Goal: Information Seeking & Learning: Learn about a topic

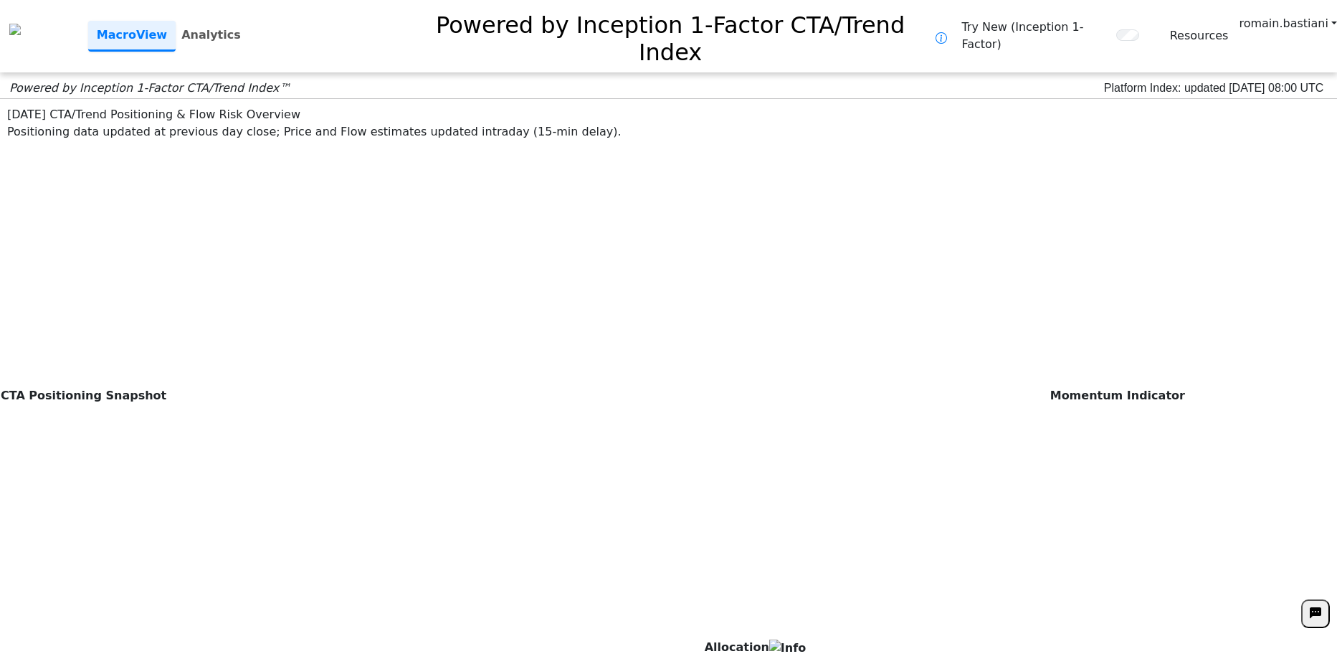
scroll to position [287, 0]
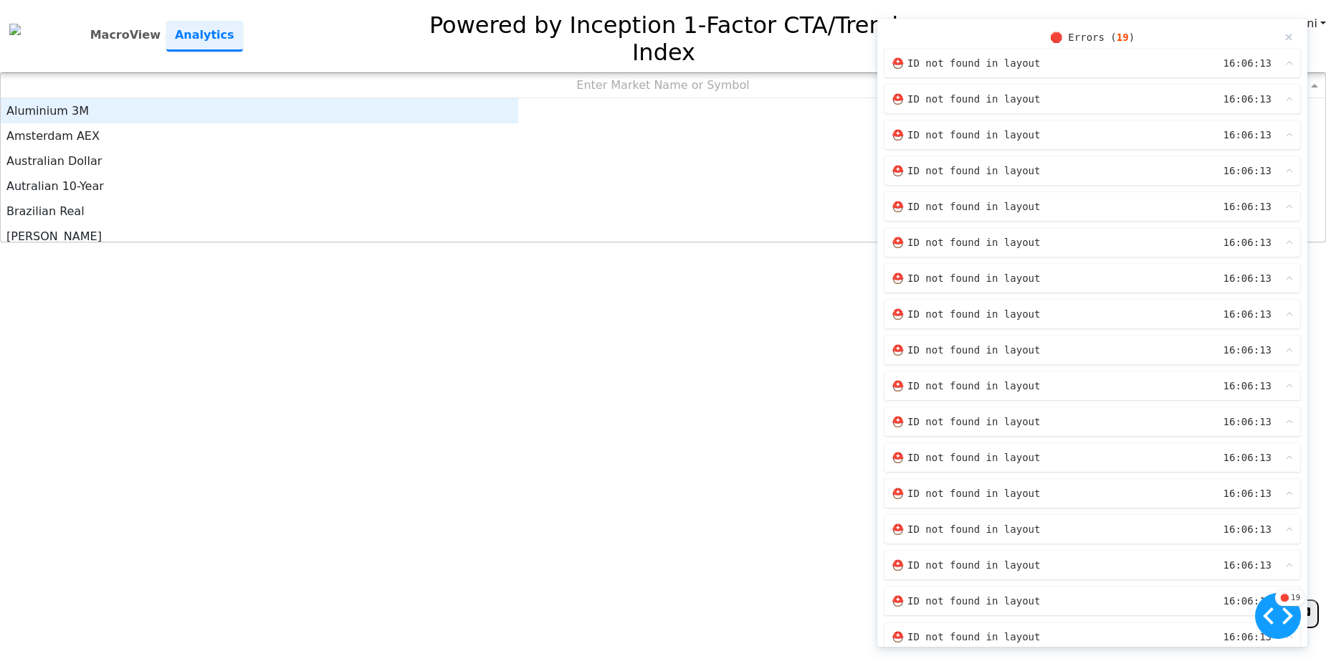
click at [551, 73] on div "Enter Market Name or Symbol" at bounding box center [663, 85] width 1325 height 24
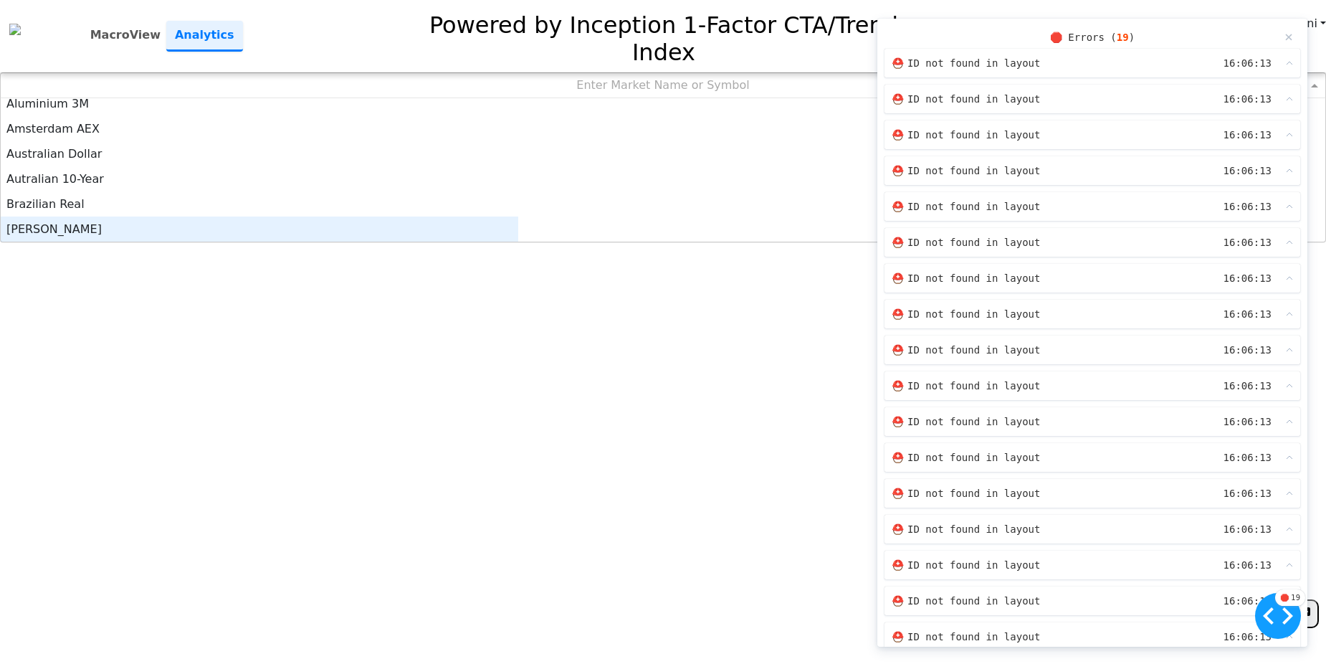
click at [454, 217] on div "[PERSON_NAME]" at bounding box center [260, 229] width 518 height 25
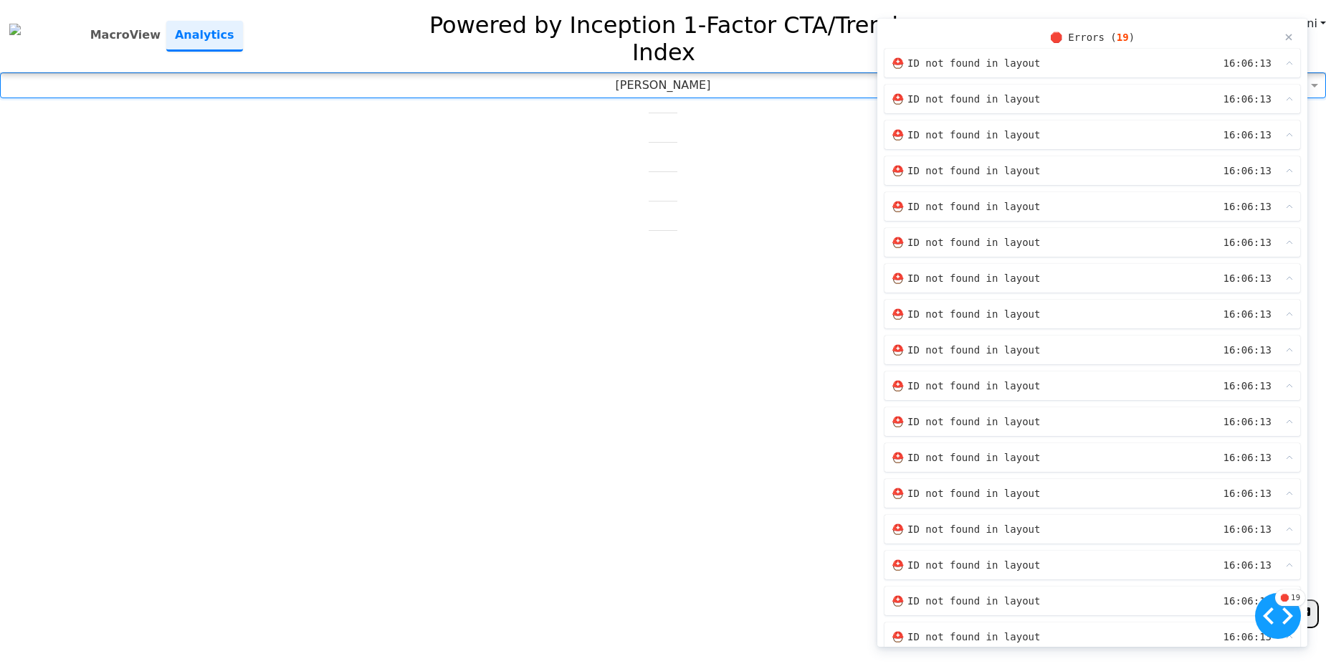
click at [1285, 37] on div "×" at bounding box center [1289, 37] width 9 height 22
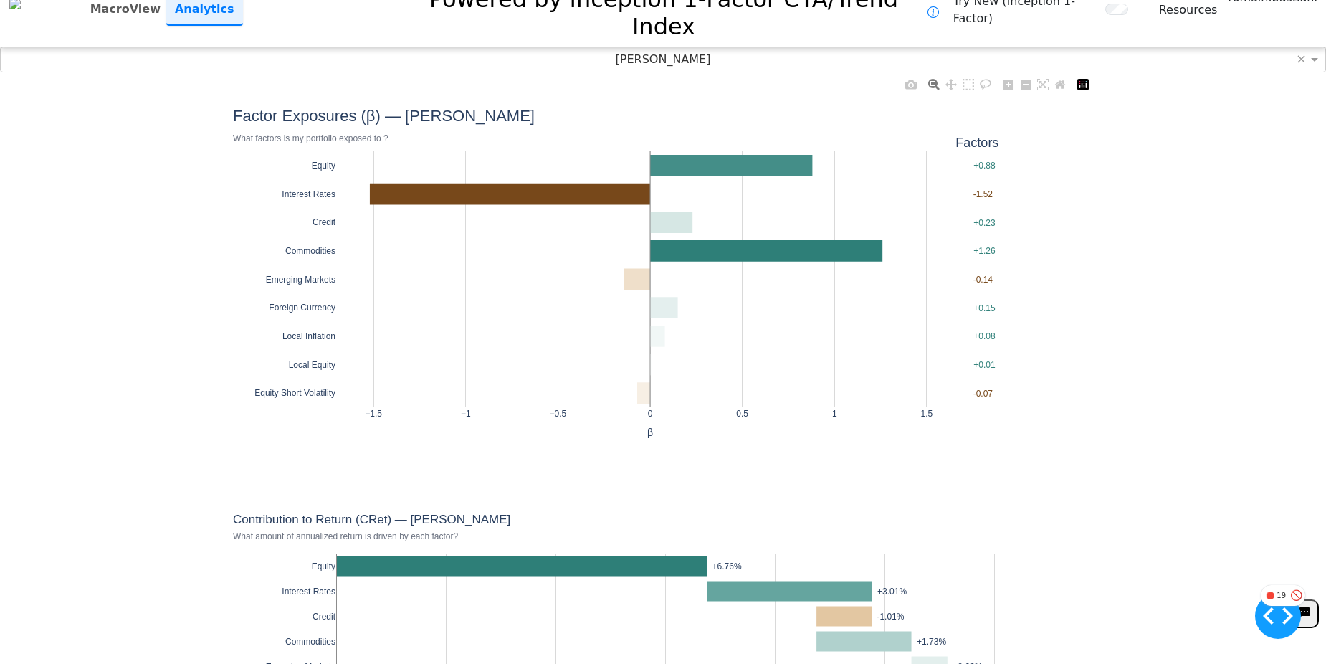
scroll to position [0, 0]
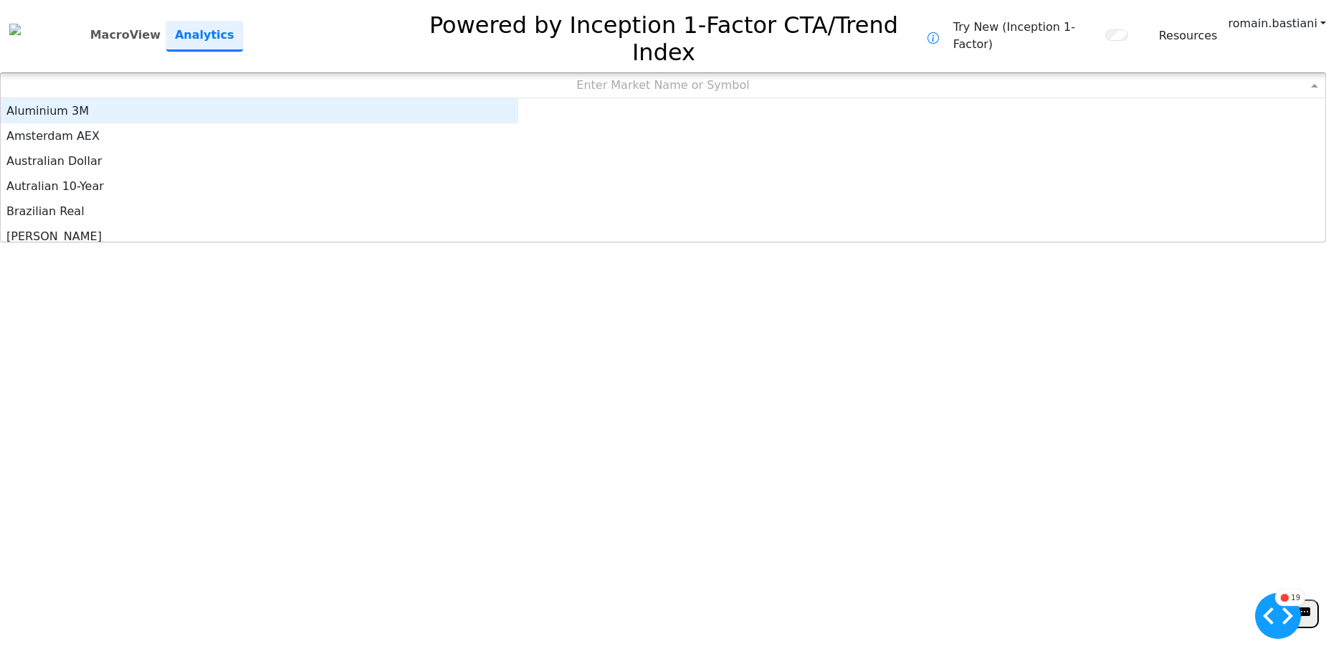
click at [794, 73] on div "Enter Market Name or Symbol" at bounding box center [663, 85] width 1325 height 24
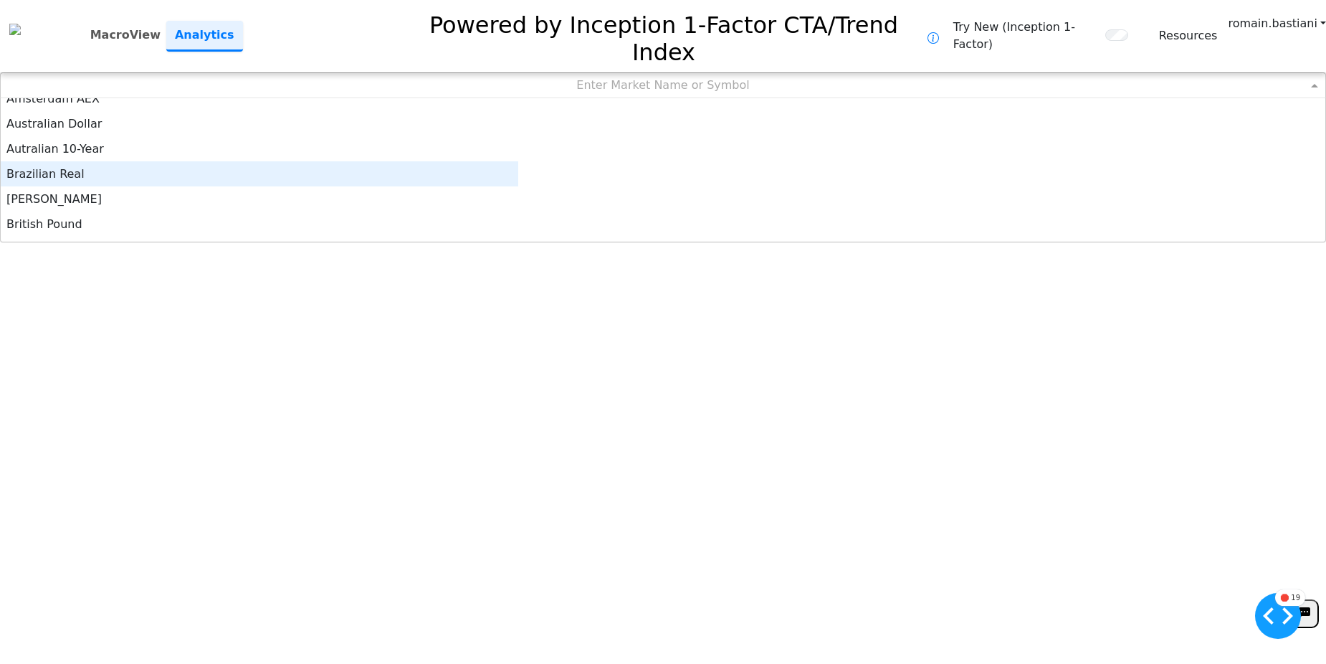
scroll to position [72, 0]
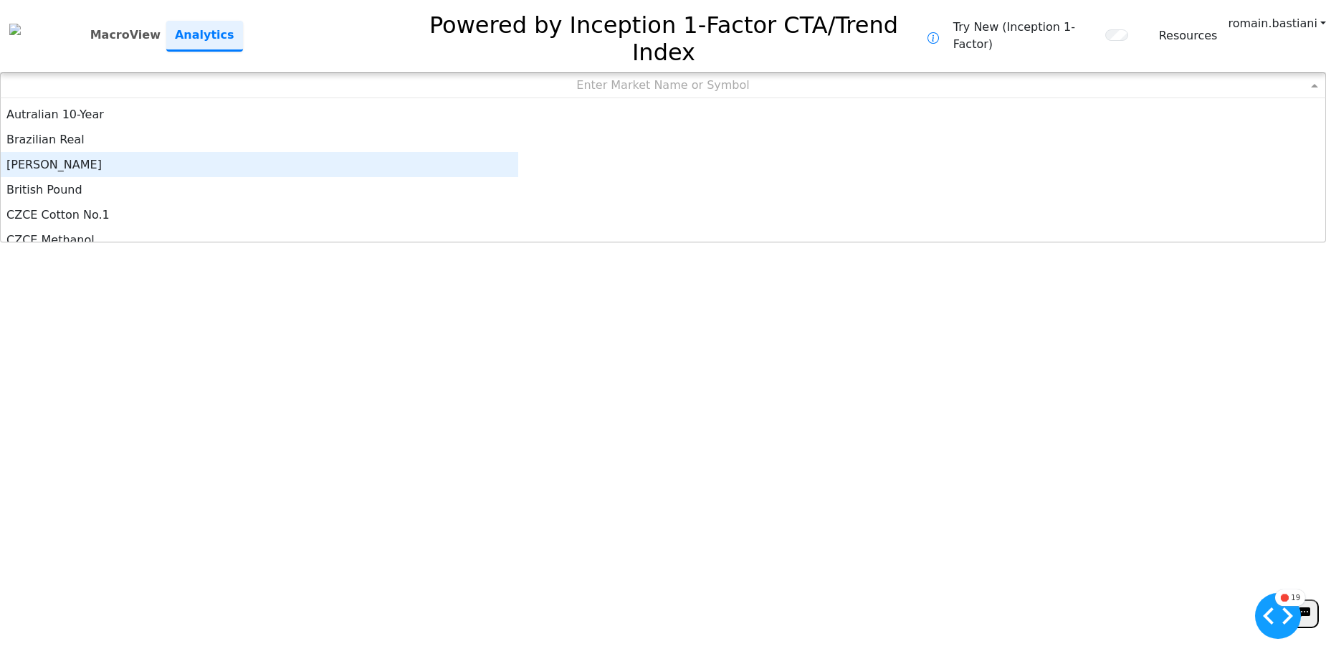
click at [464, 152] on div "[PERSON_NAME]" at bounding box center [260, 164] width 518 height 25
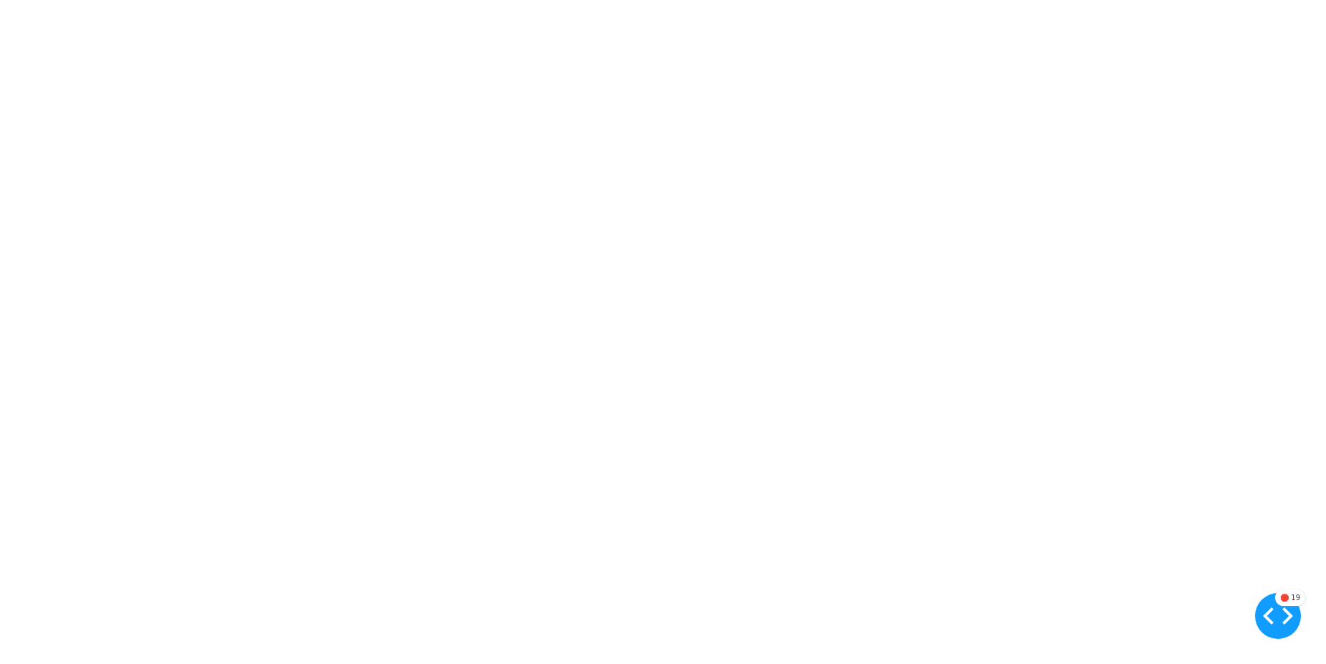
scroll to position [0, 0]
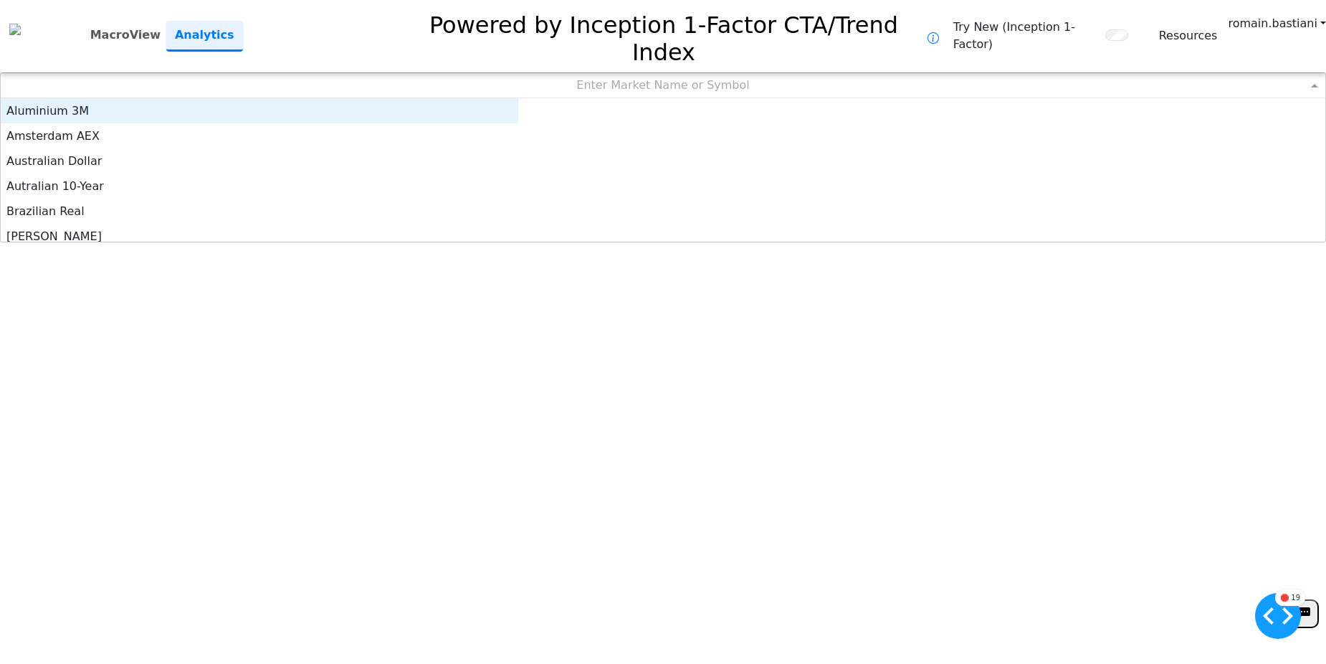
click at [648, 73] on div "Enter Market Name or Symbol" at bounding box center [663, 85] width 1325 height 24
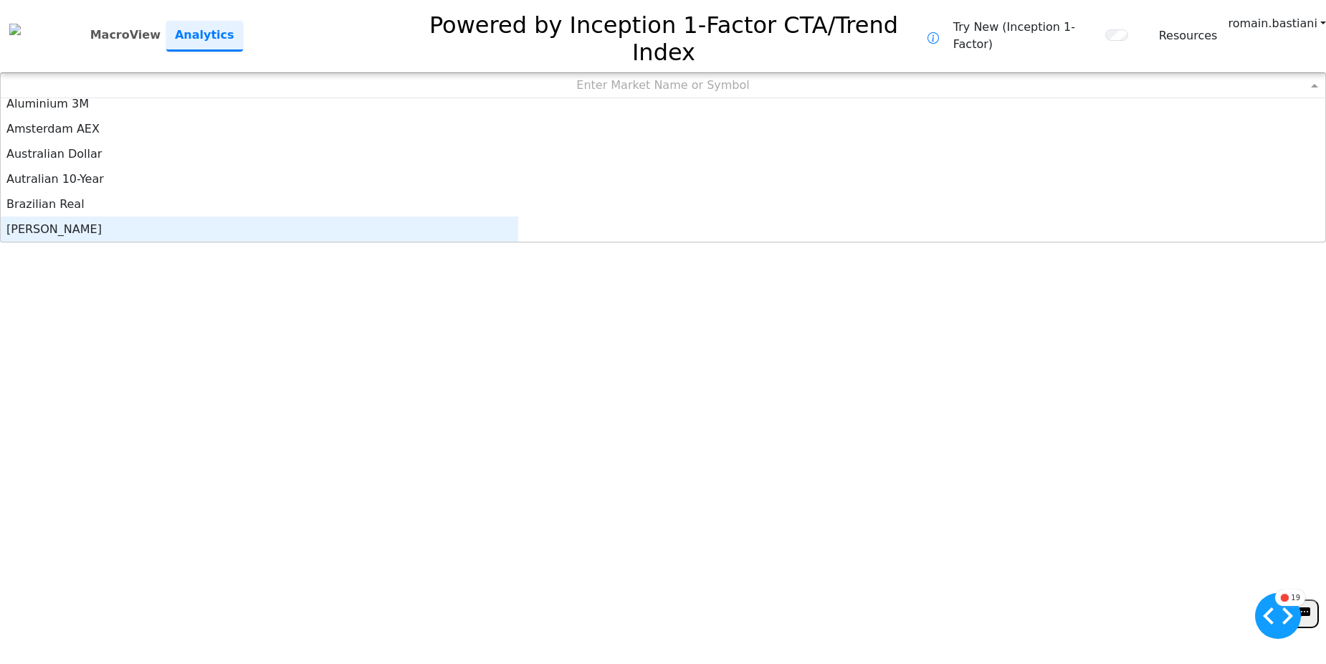
click at [490, 217] on div "[PERSON_NAME]" at bounding box center [260, 229] width 518 height 25
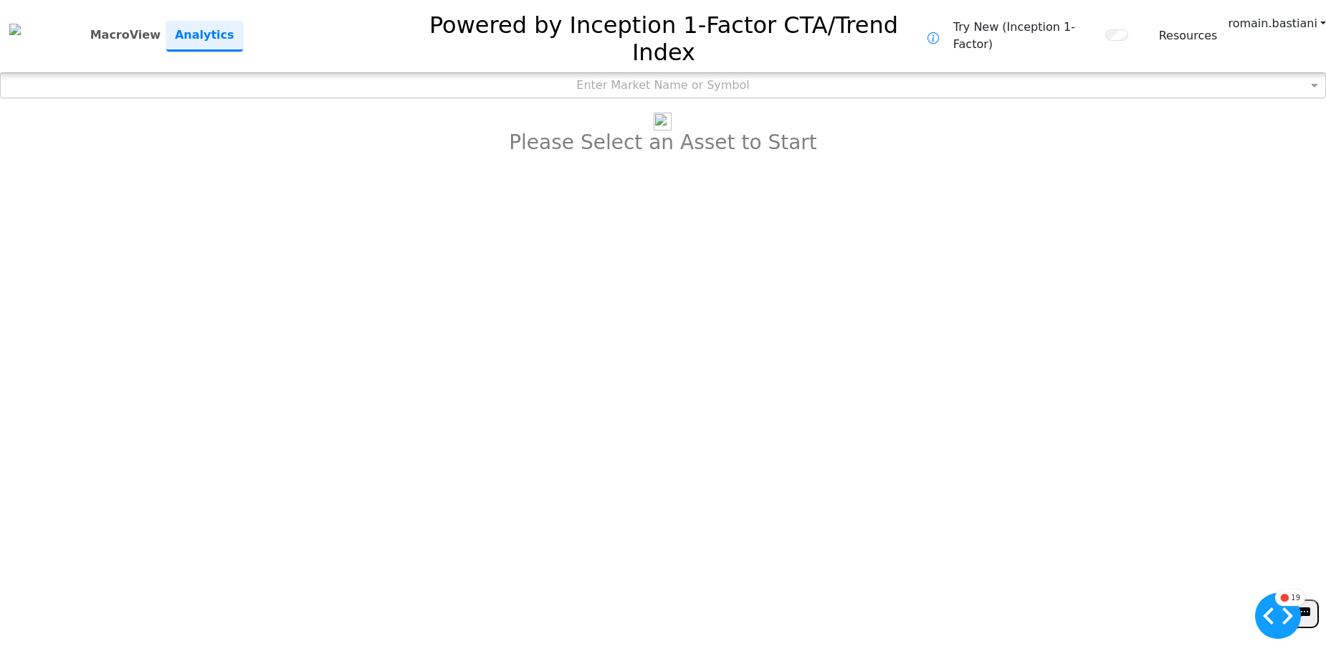
click at [535, 73] on div "Enter Market Name or Symbol" at bounding box center [663, 85] width 1325 height 24
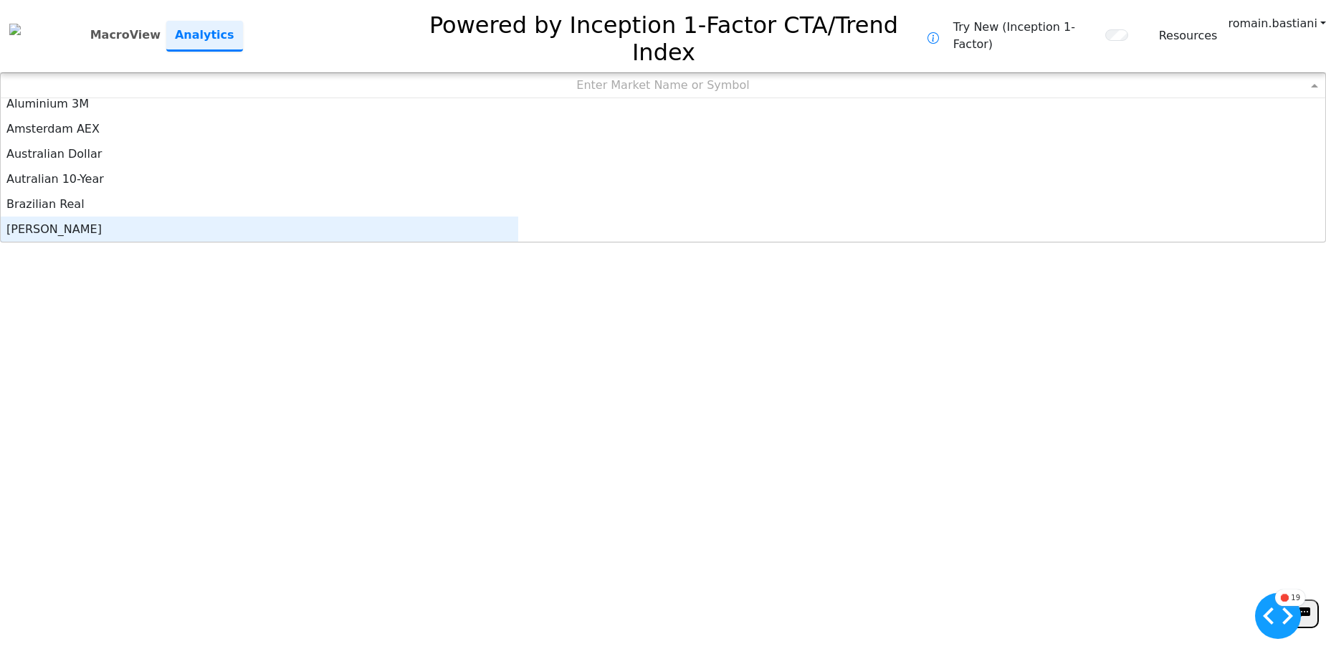
click at [443, 217] on div "[PERSON_NAME]" at bounding box center [260, 229] width 518 height 25
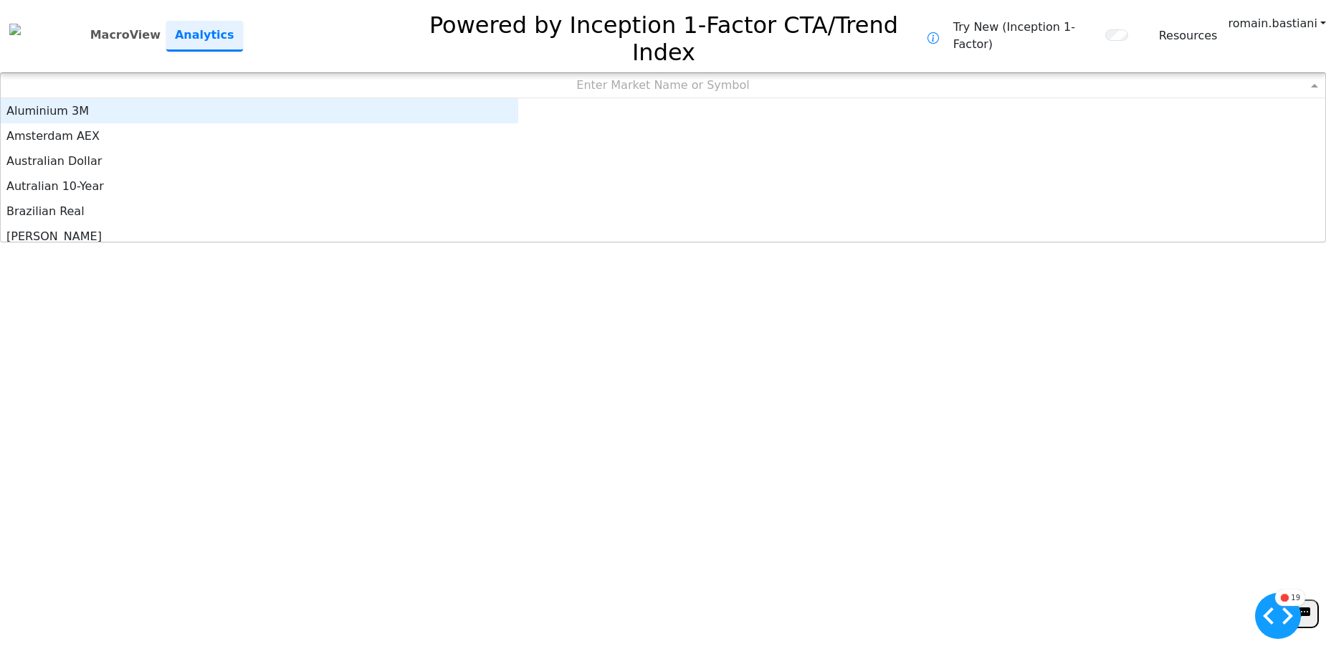
click at [601, 73] on div "Enter Market Name or Symbol" at bounding box center [663, 85] width 1325 height 24
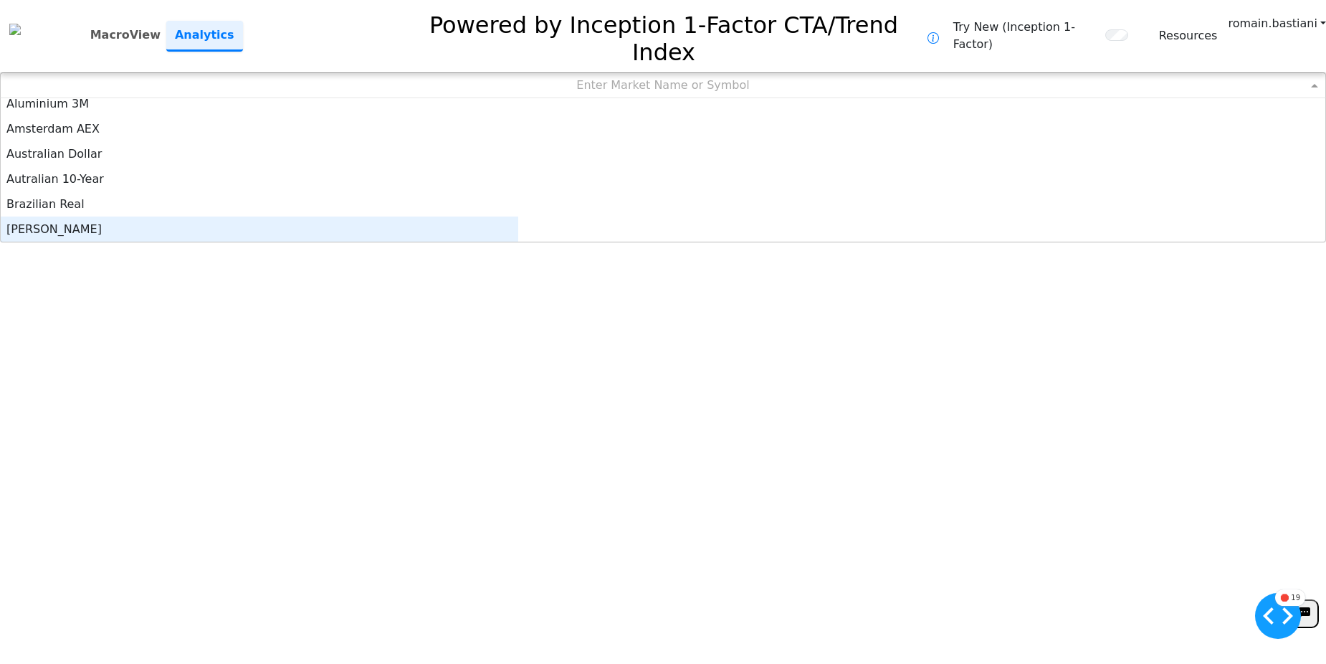
click at [456, 217] on div "[PERSON_NAME]" at bounding box center [260, 229] width 518 height 25
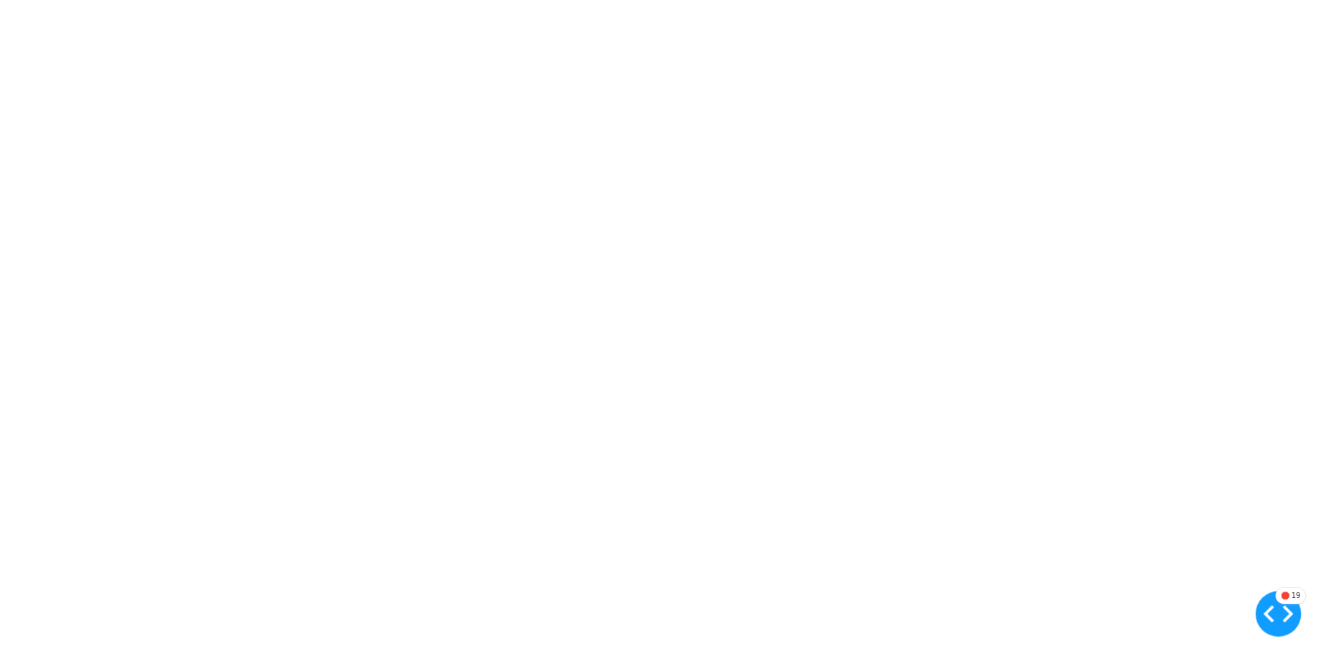
scroll to position [0, 0]
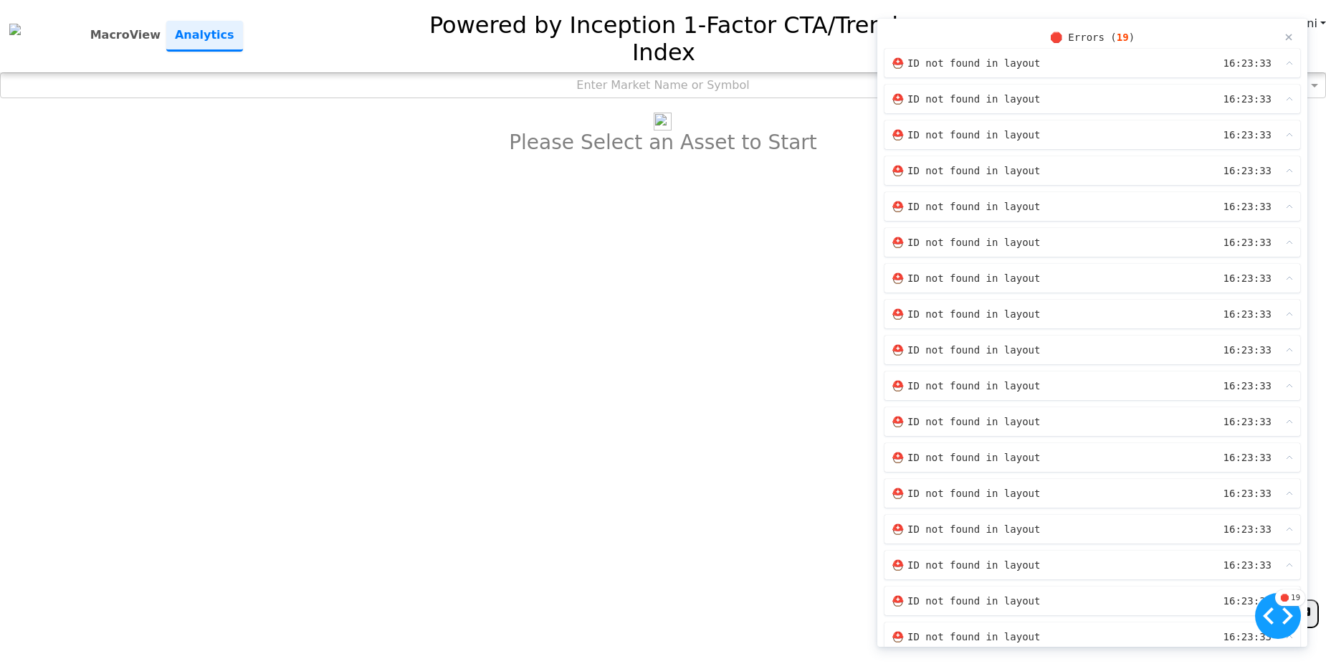
click at [1285, 39] on div "×" at bounding box center [1289, 37] width 9 height 22
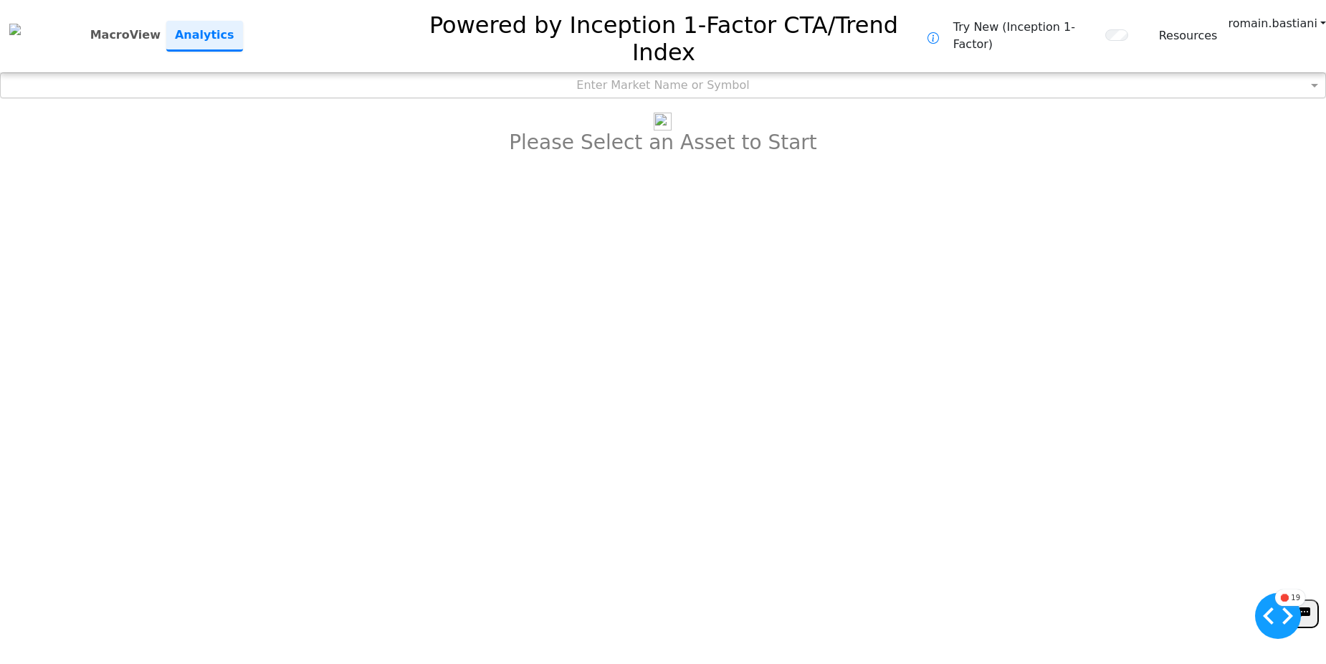
click at [603, 73] on div "Enter Market Name or Symbol" at bounding box center [663, 85] width 1325 height 24
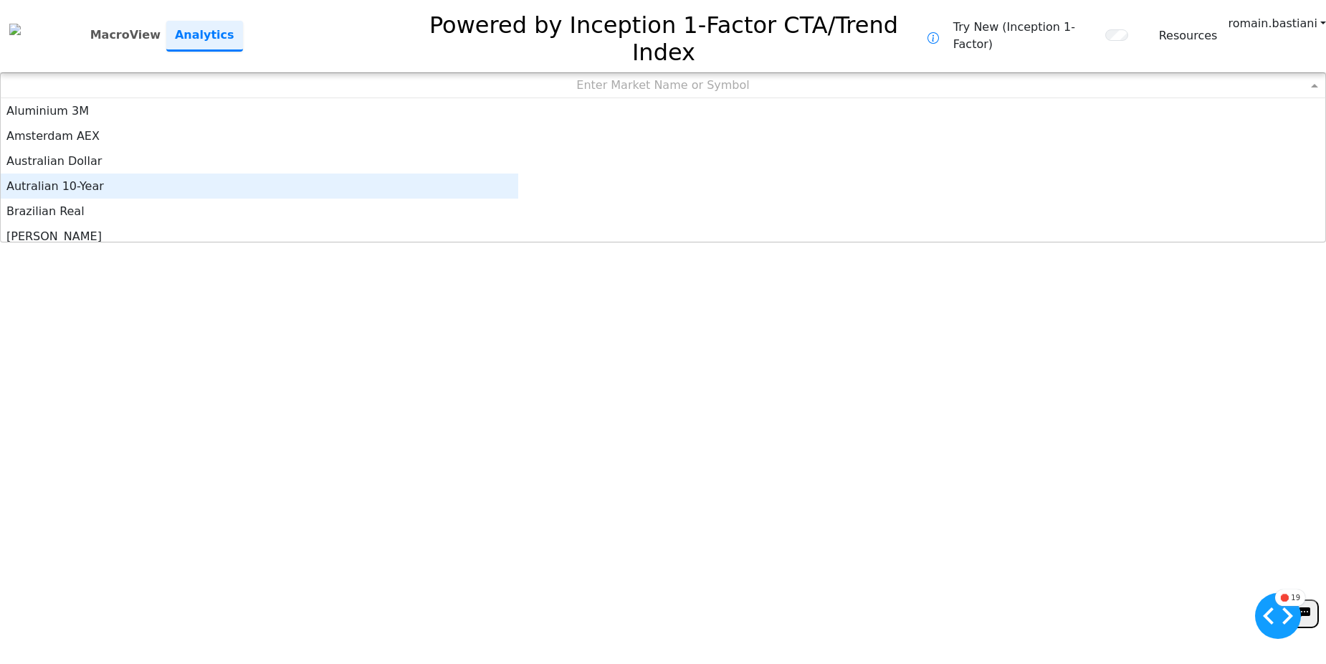
scroll to position [7, 0]
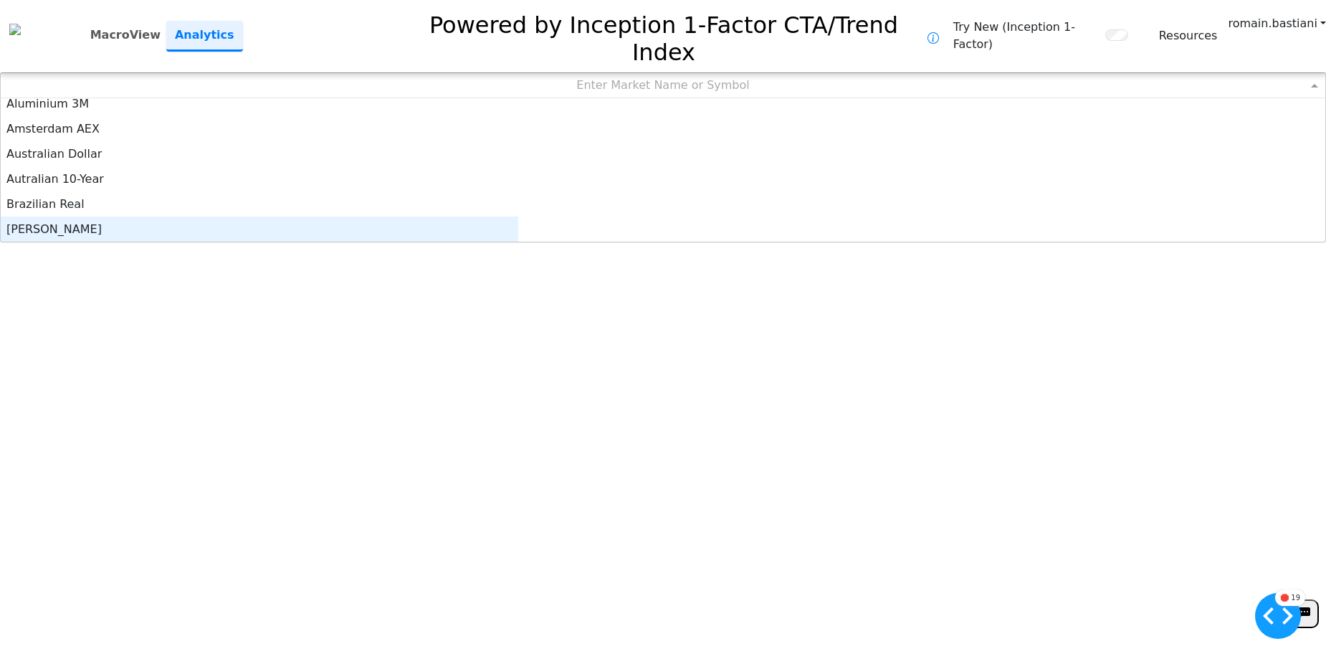
click at [433, 217] on div "[PERSON_NAME]" at bounding box center [260, 229] width 518 height 25
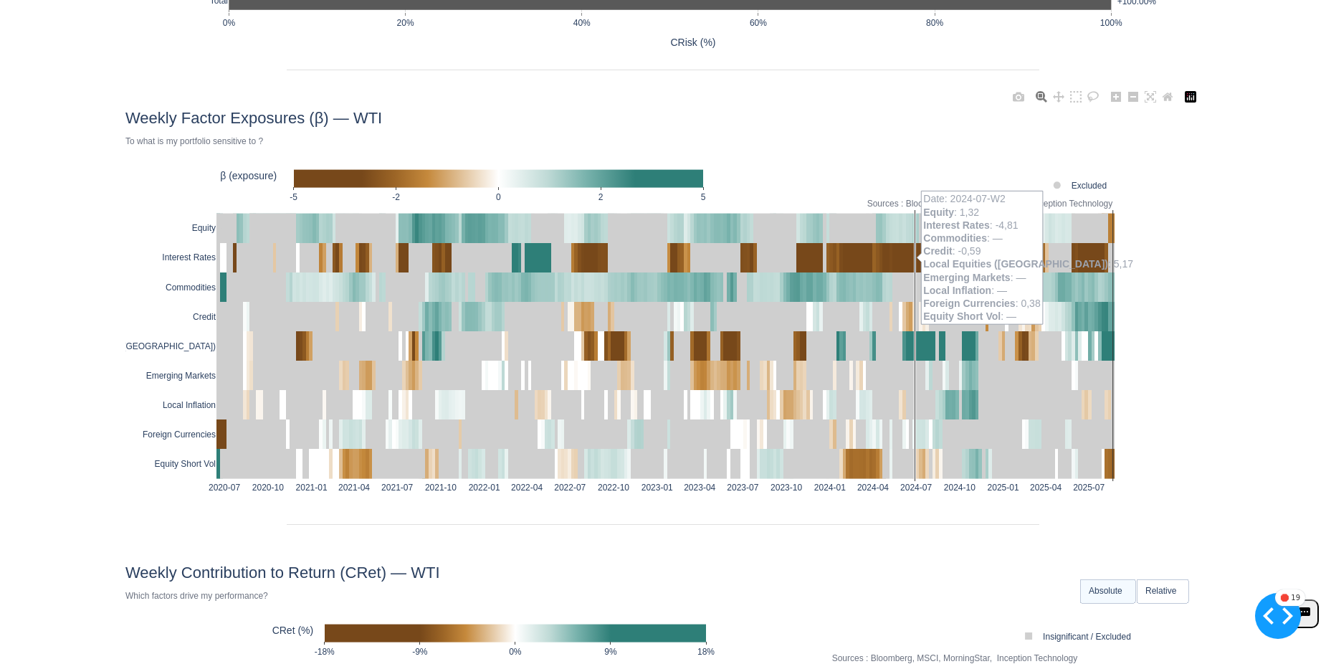
scroll to position [1219, 0]
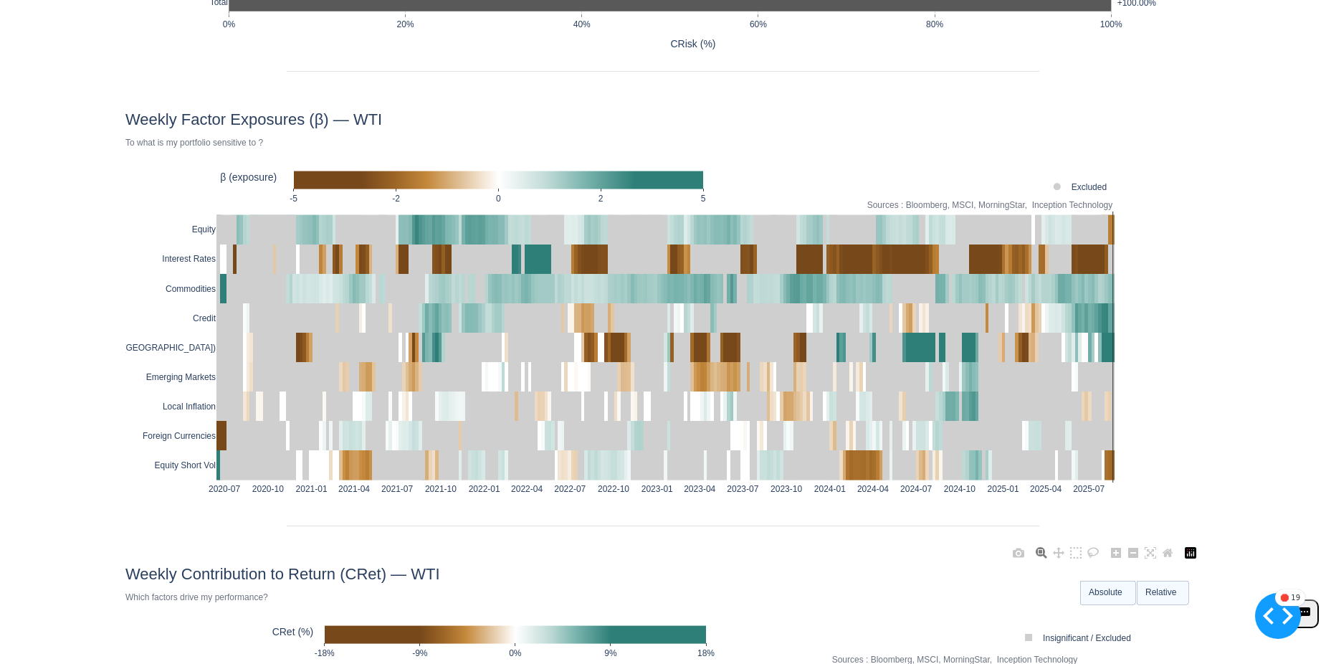
click at [1154, 586] on text "Relative" at bounding box center [1162, 591] width 32 height 10
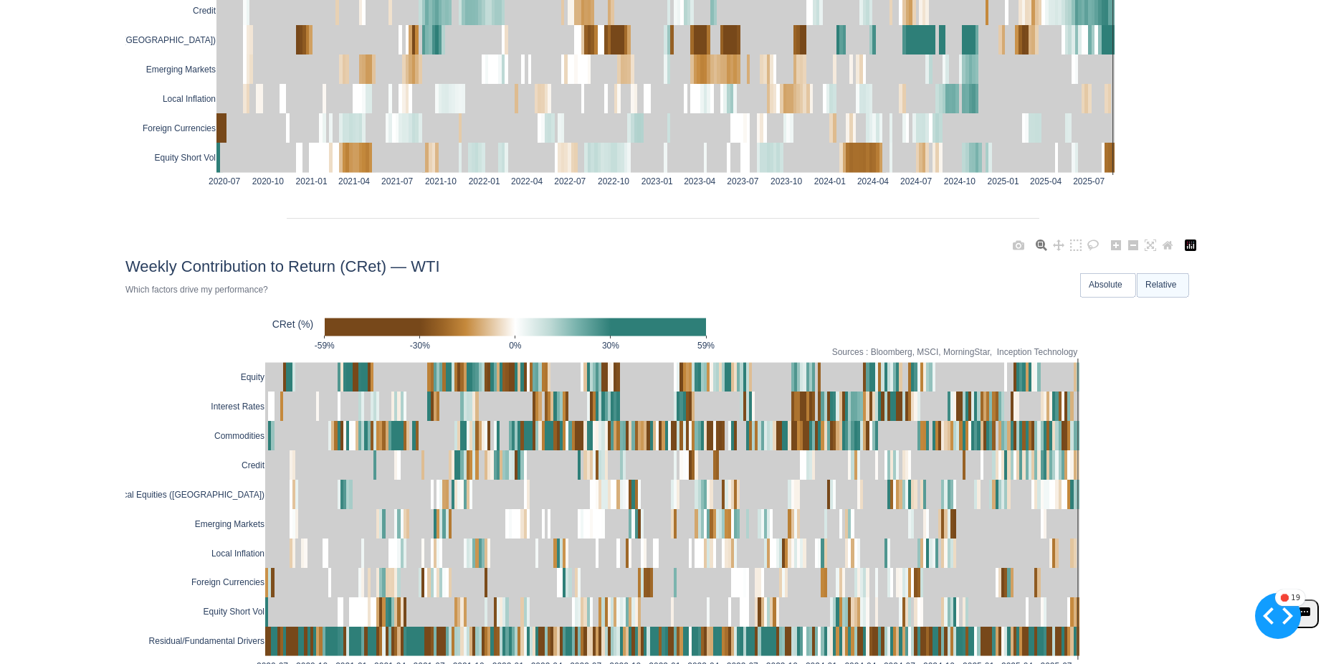
scroll to position [1577, 0]
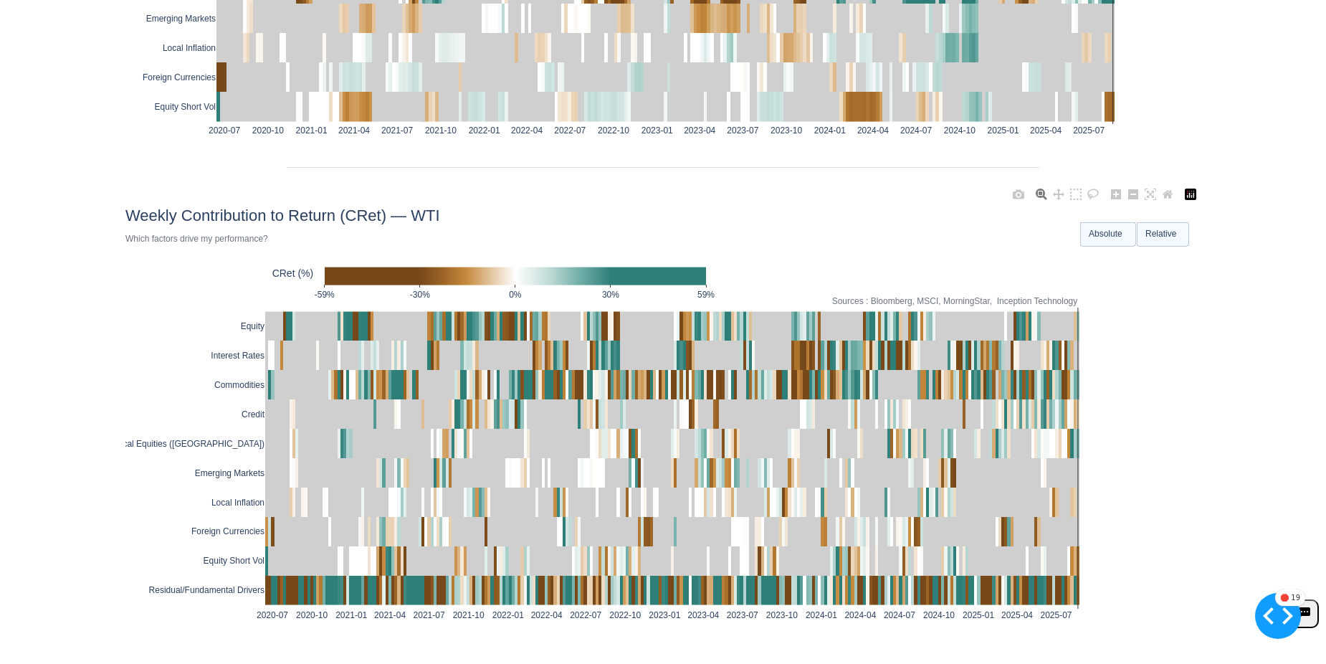
click at [1101, 228] on text "Absolute" at bounding box center [1106, 233] width 34 height 10
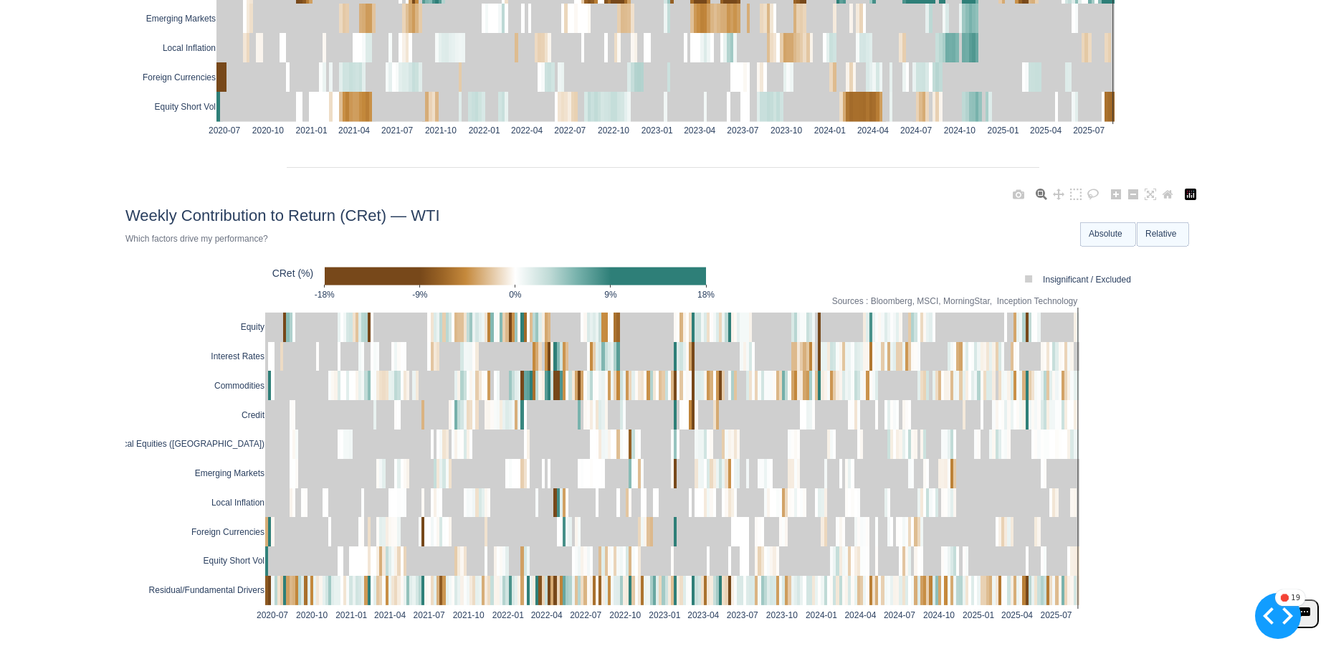
click at [1166, 228] on text "Relative" at bounding box center [1162, 233] width 32 height 10
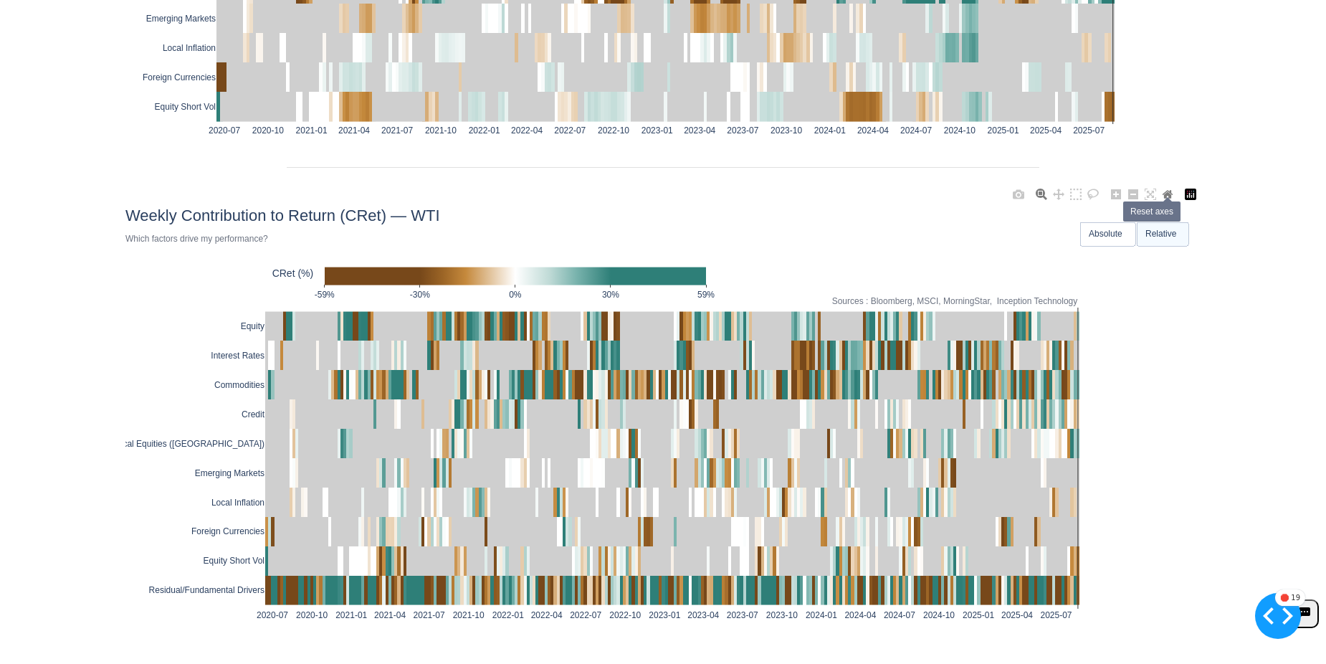
click at [1163, 190] on icon at bounding box center [1168, 194] width 10 height 8
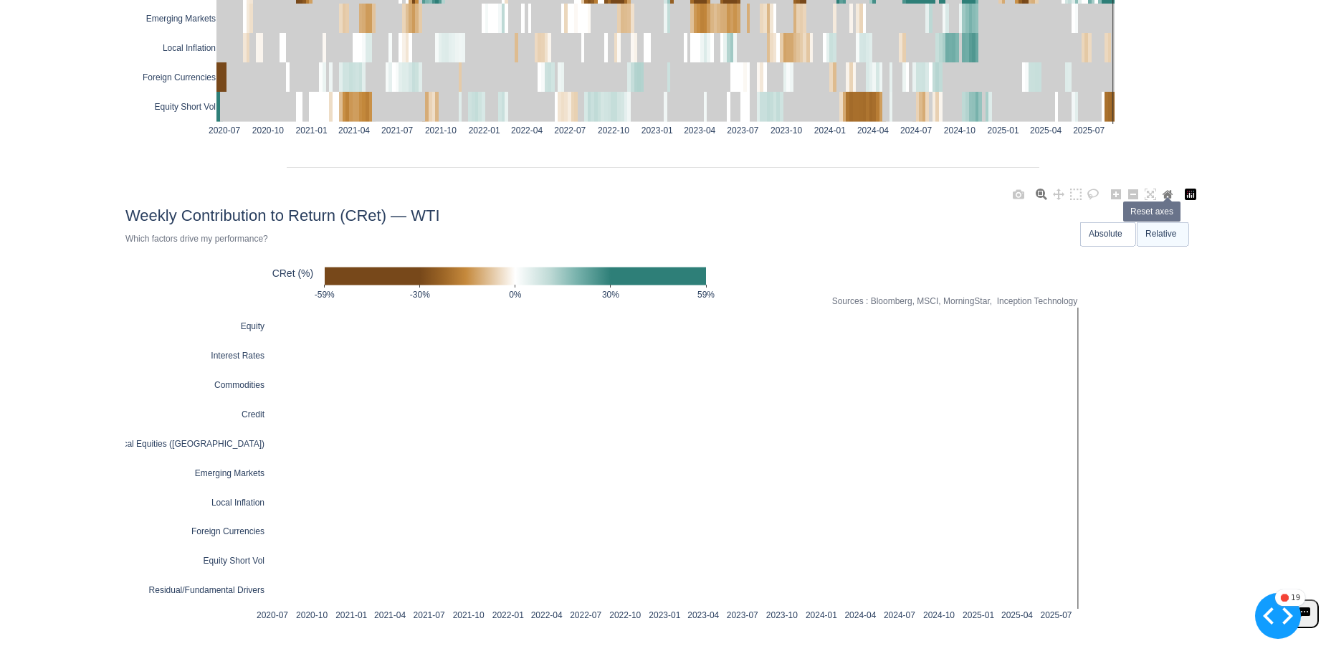
click at [1164, 190] on icon at bounding box center [1168, 194] width 10 height 8
click at [1169, 188] on link at bounding box center [1167, 192] width 17 height 16
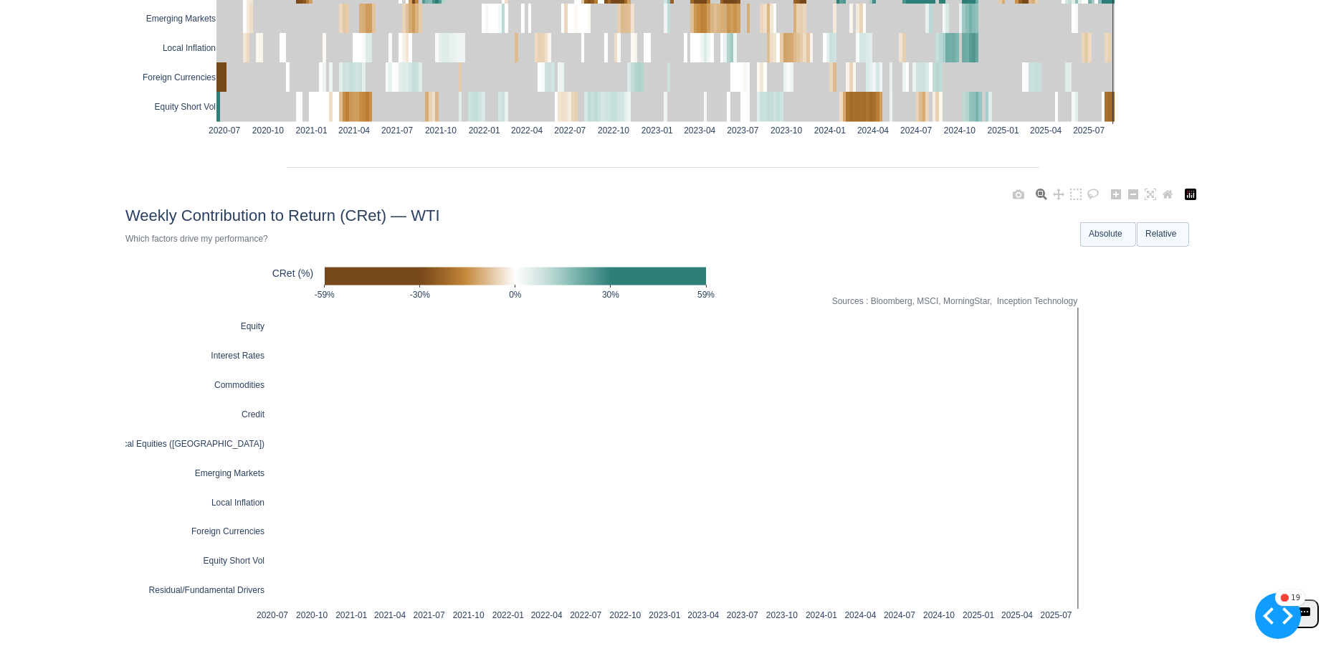
click at [1118, 228] on text "Absolute" at bounding box center [1106, 233] width 34 height 10
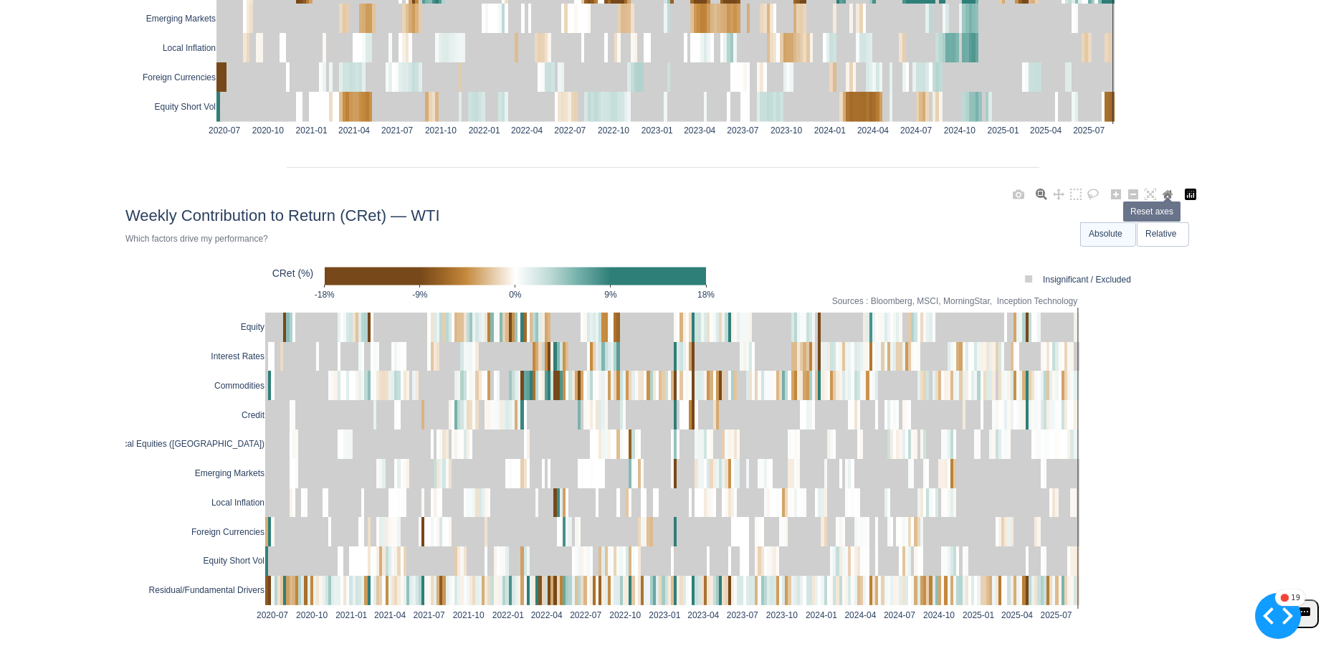
click at [1164, 190] on icon at bounding box center [1168, 194] width 10 height 8
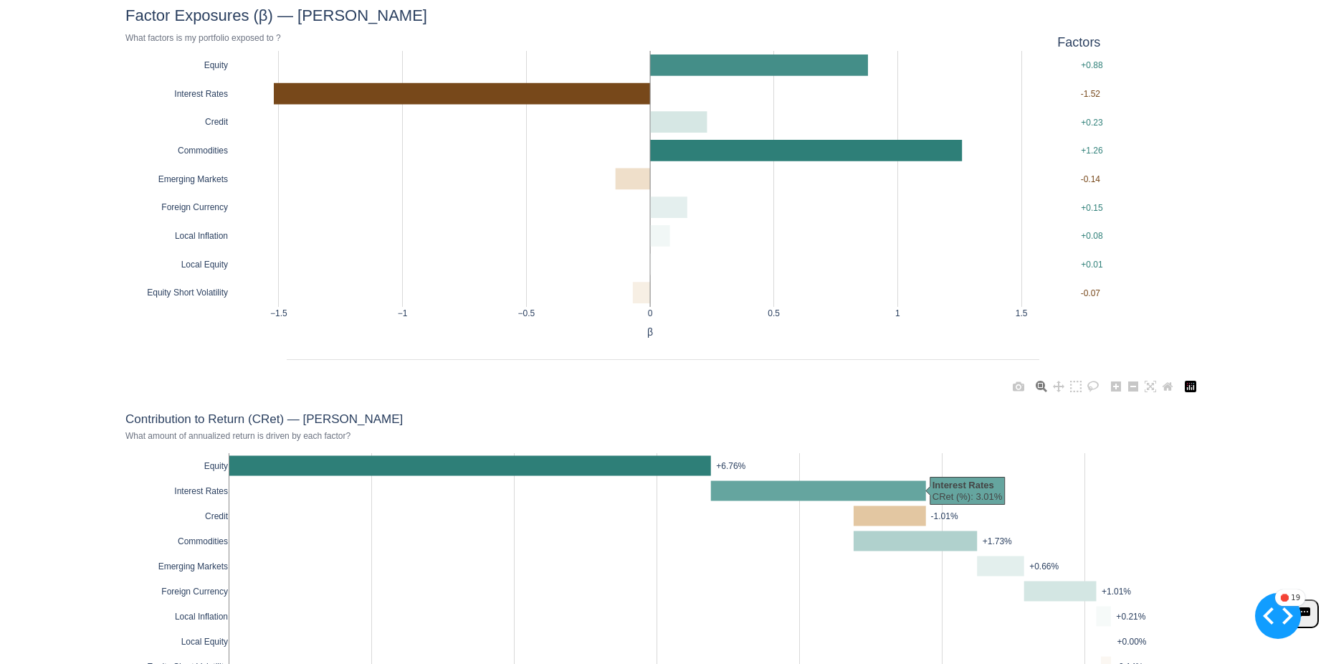
scroll to position [0, 0]
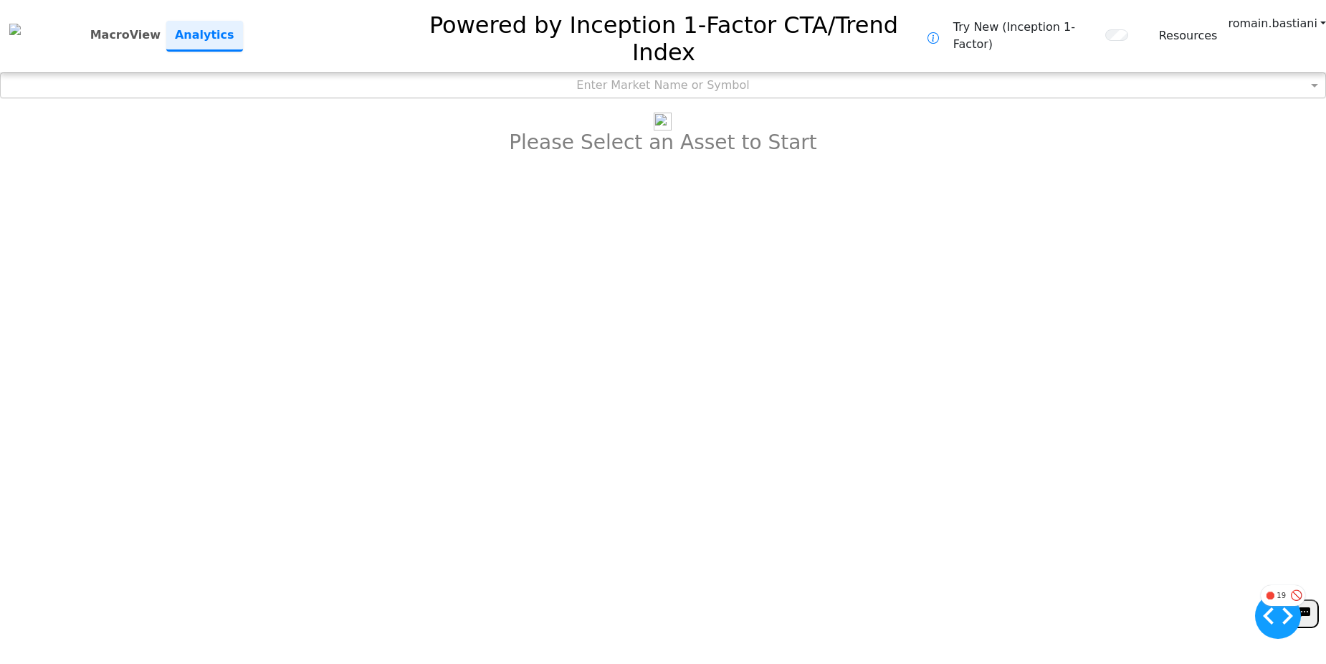
click at [811, 73] on div "Enter Market Name or Symbol" at bounding box center [663, 85] width 1325 height 24
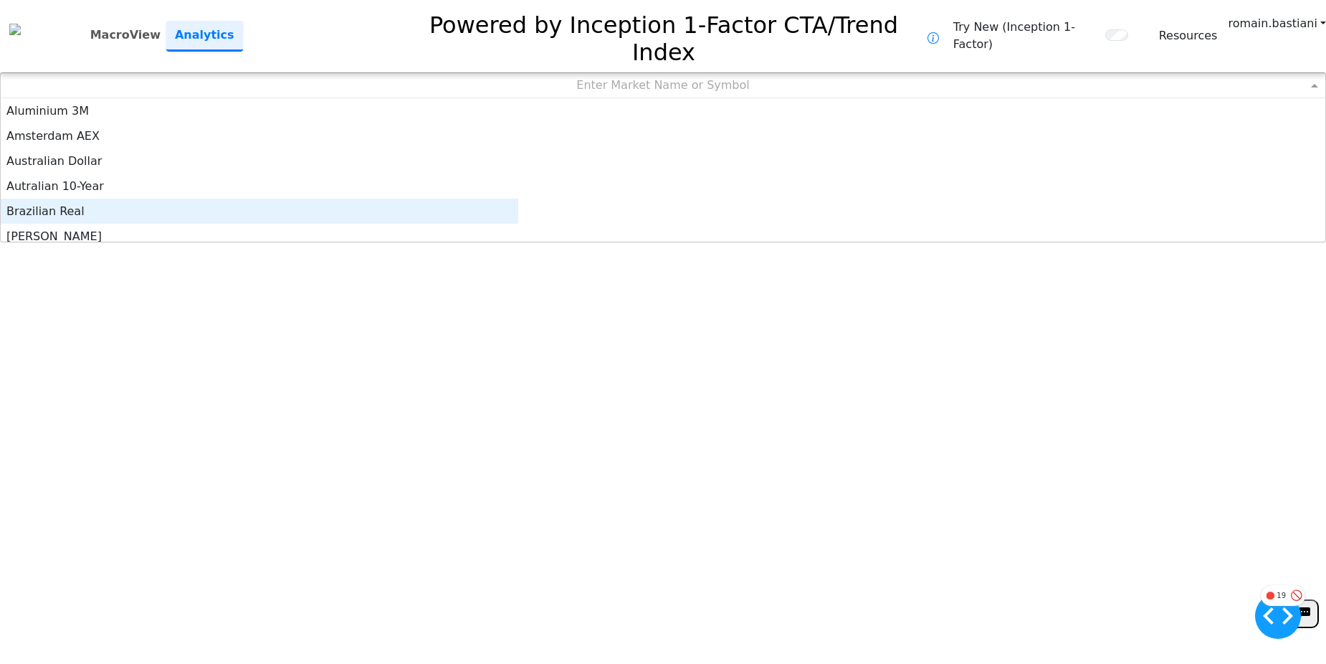
scroll to position [7, 0]
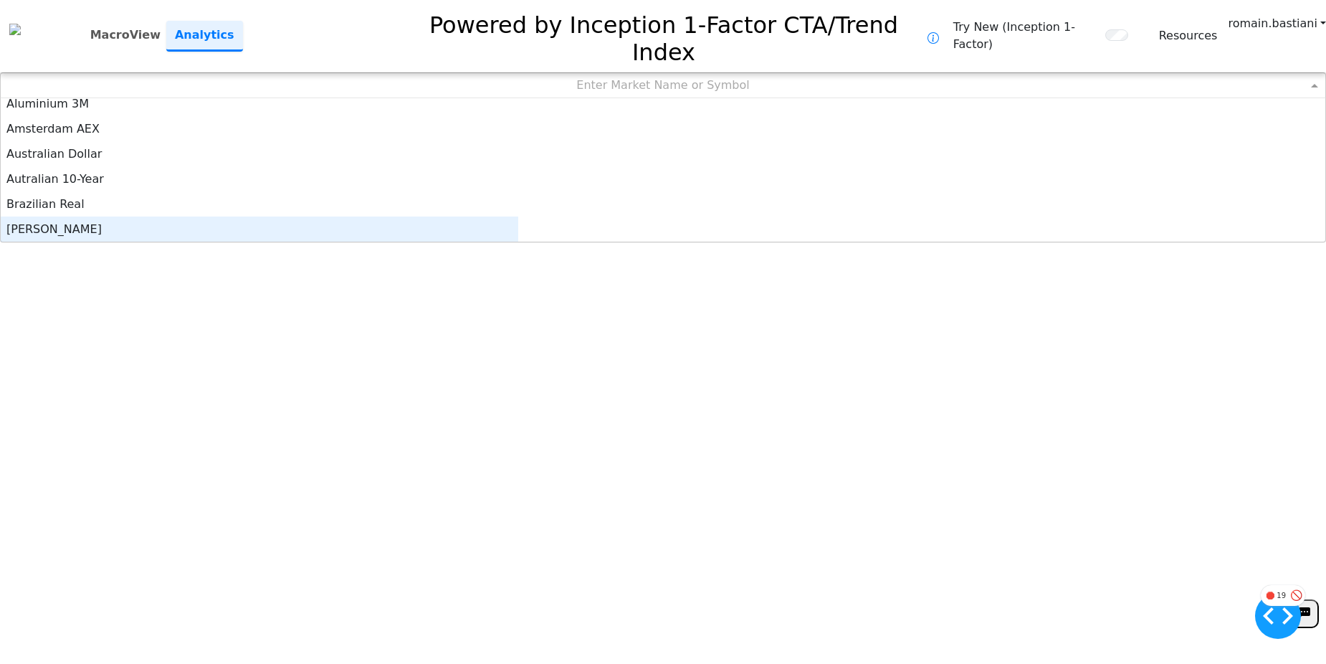
click at [471, 217] on div "[PERSON_NAME]" at bounding box center [260, 229] width 518 height 25
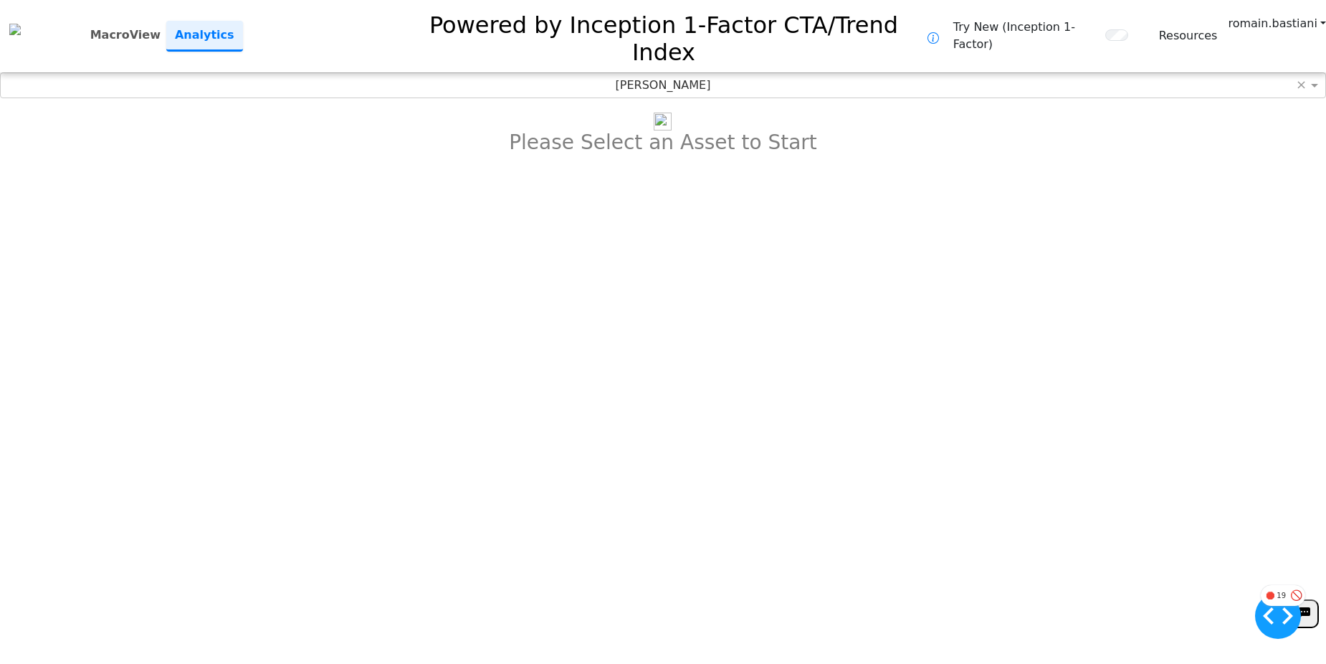
click at [1066, 166] on div "**********" at bounding box center [663, 332] width 1326 height 664
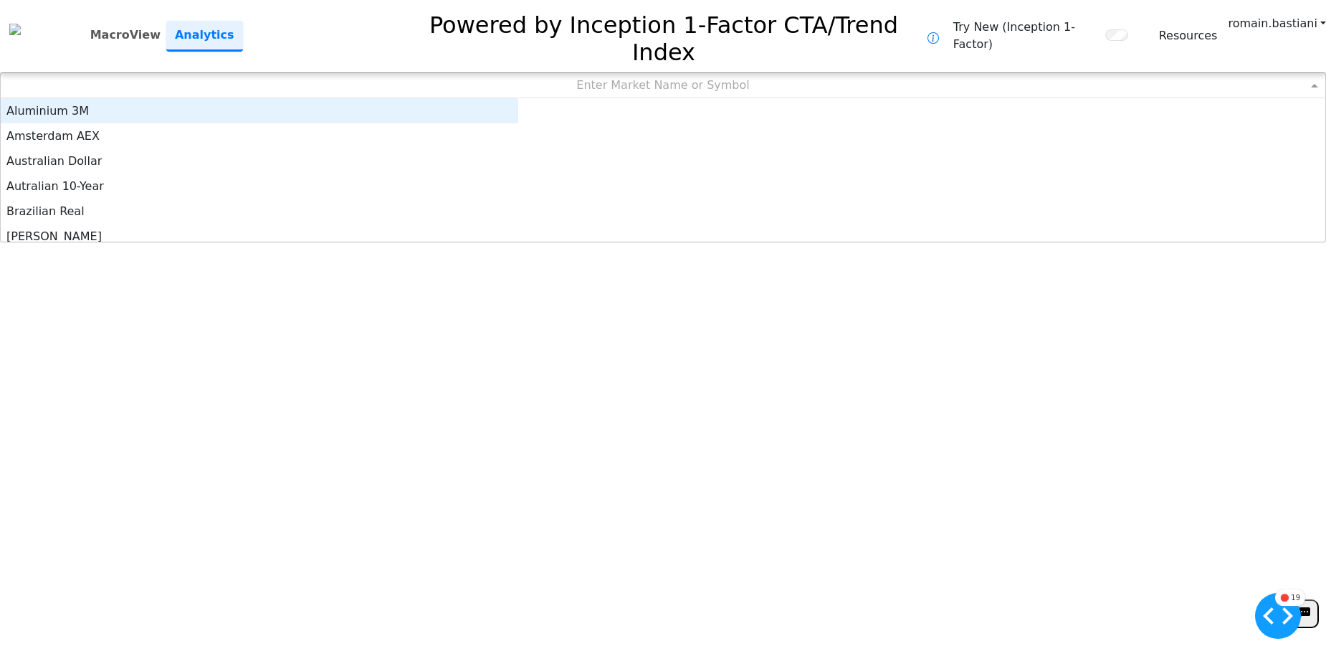
click at [621, 73] on div "Enter Market Name or Symbol" at bounding box center [663, 85] width 1325 height 24
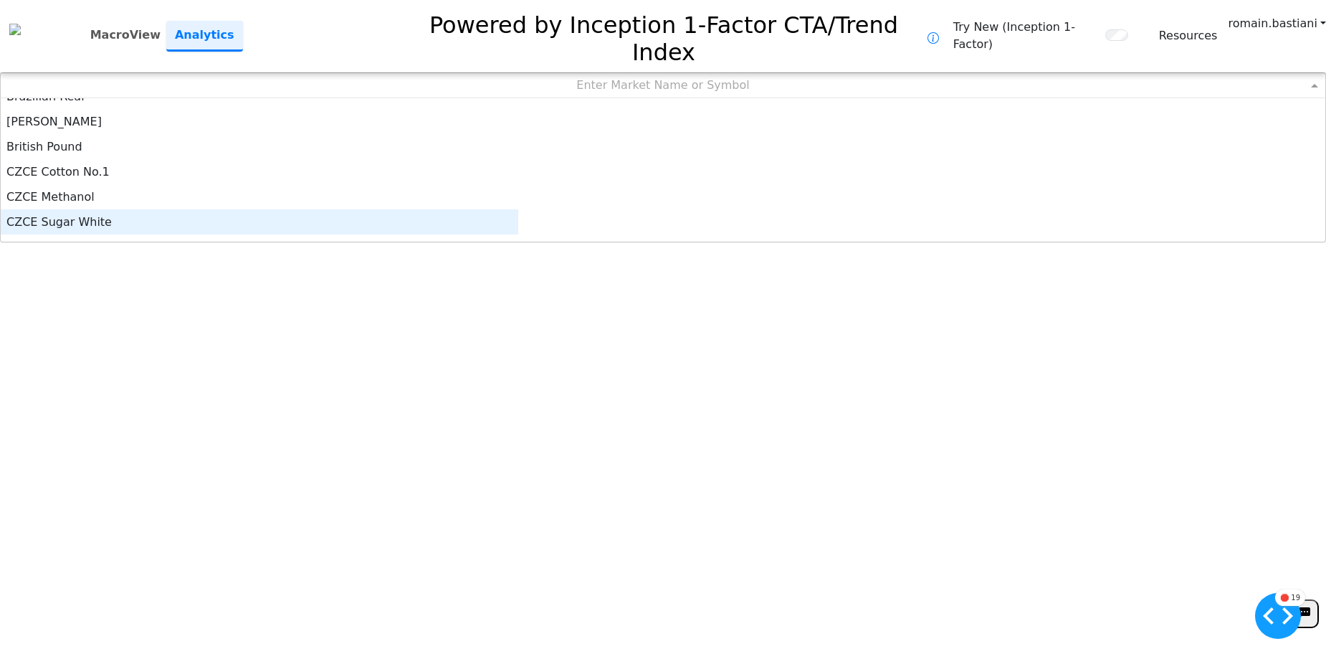
scroll to position [72, 0]
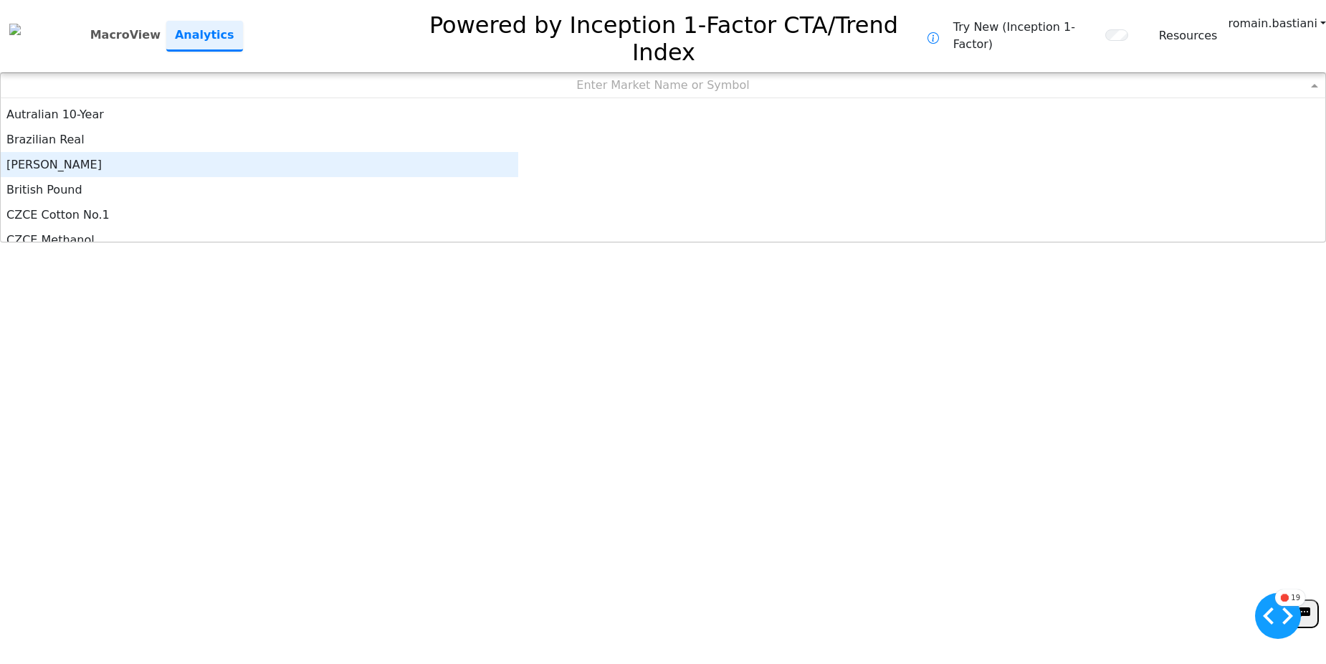
click at [467, 152] on div "[PERSON_NAME]" at bounding box center [260, 164] width 518 height 25
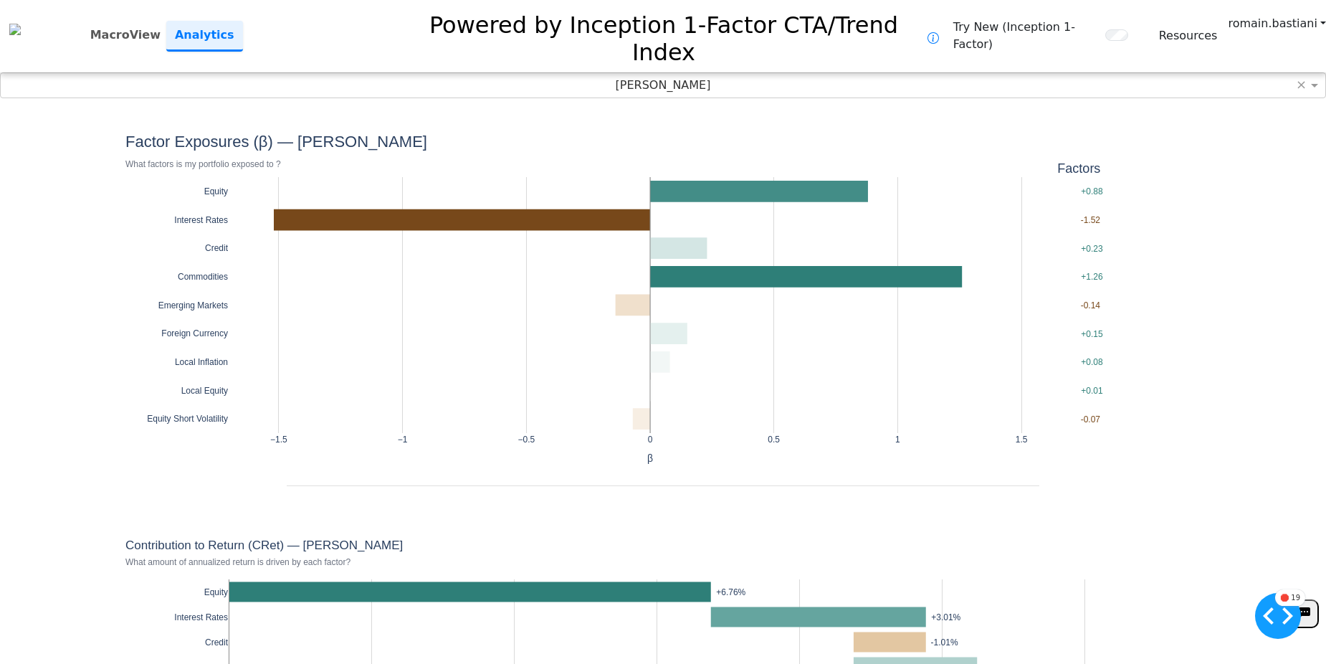
drag, startPoint x: 1117, startPoint y: 85, endPoint x: 1095, endPoint y: 60, distance: 33.6
click at [1095, 72] on div "Brent ×" at bounding box center [663, 85] width 1326 height 26
click at [1273, 630] on div at bounding box center [1278, 616] width 46 height 46
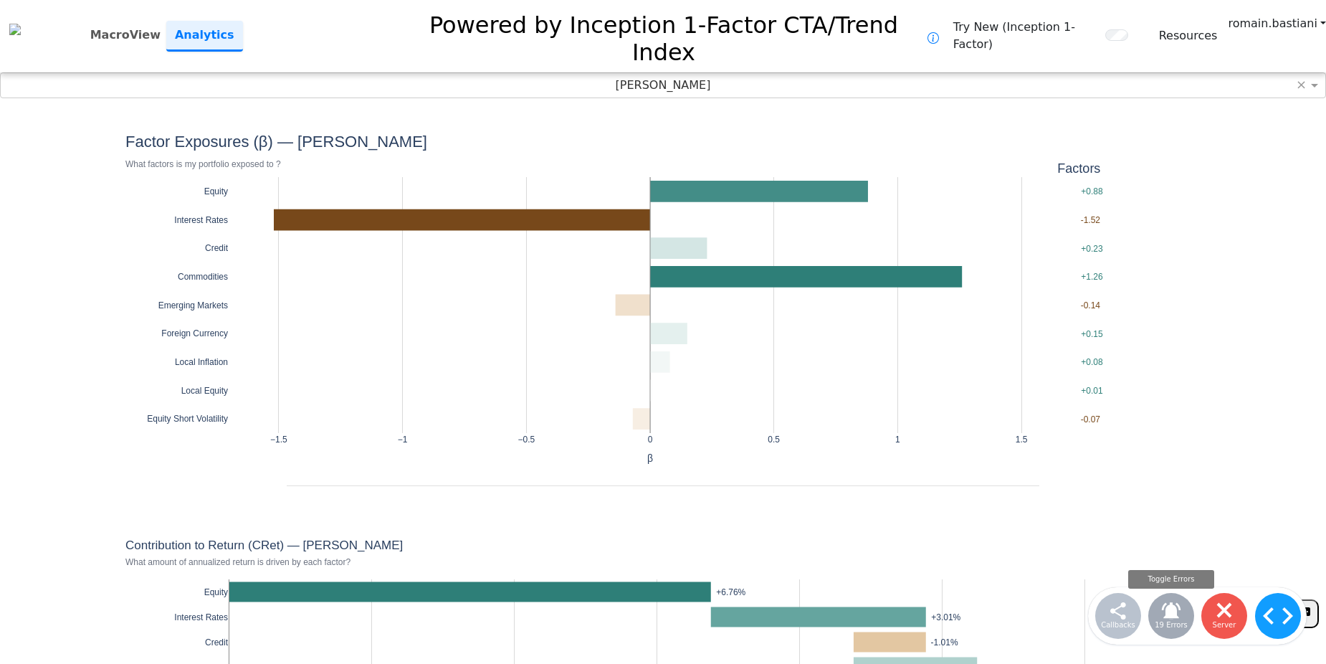
click at [1160, 627] on label "19 Errors" at bounding box center [1171, 624] width 33 height 11
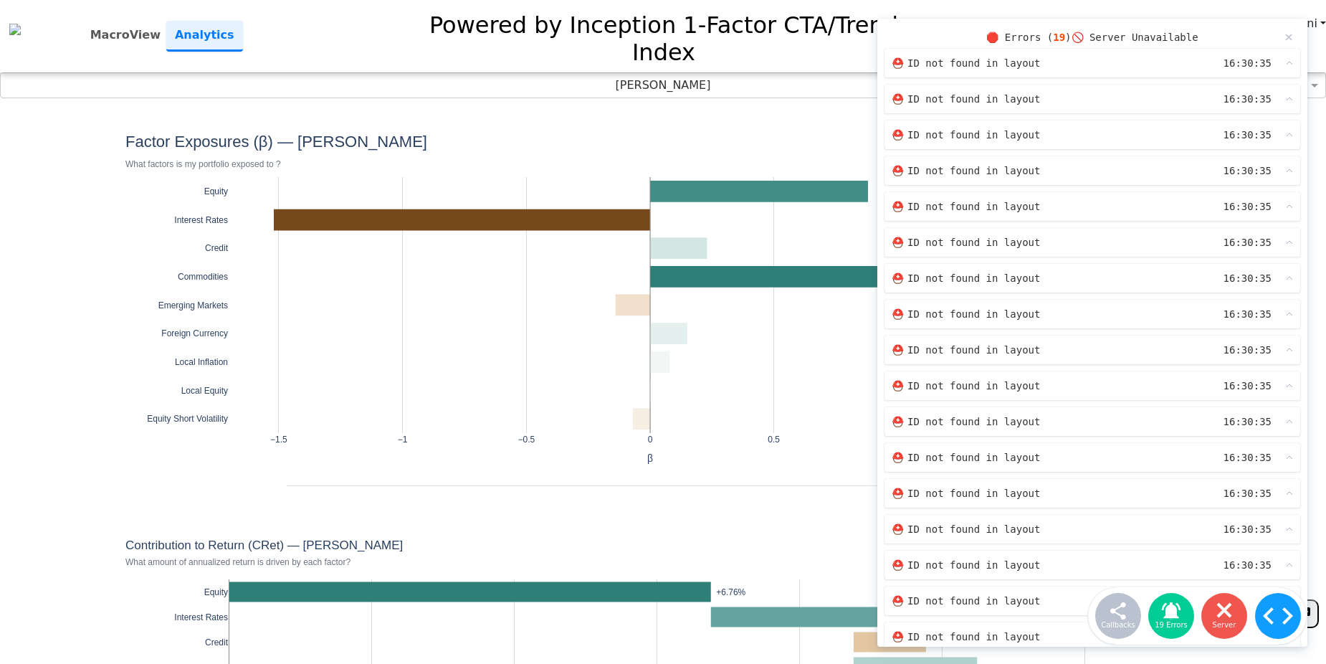
click at [1055, 65] on span "⛑️ ID not found in layout" at bounding box center [1046, 63] width 309 height 14
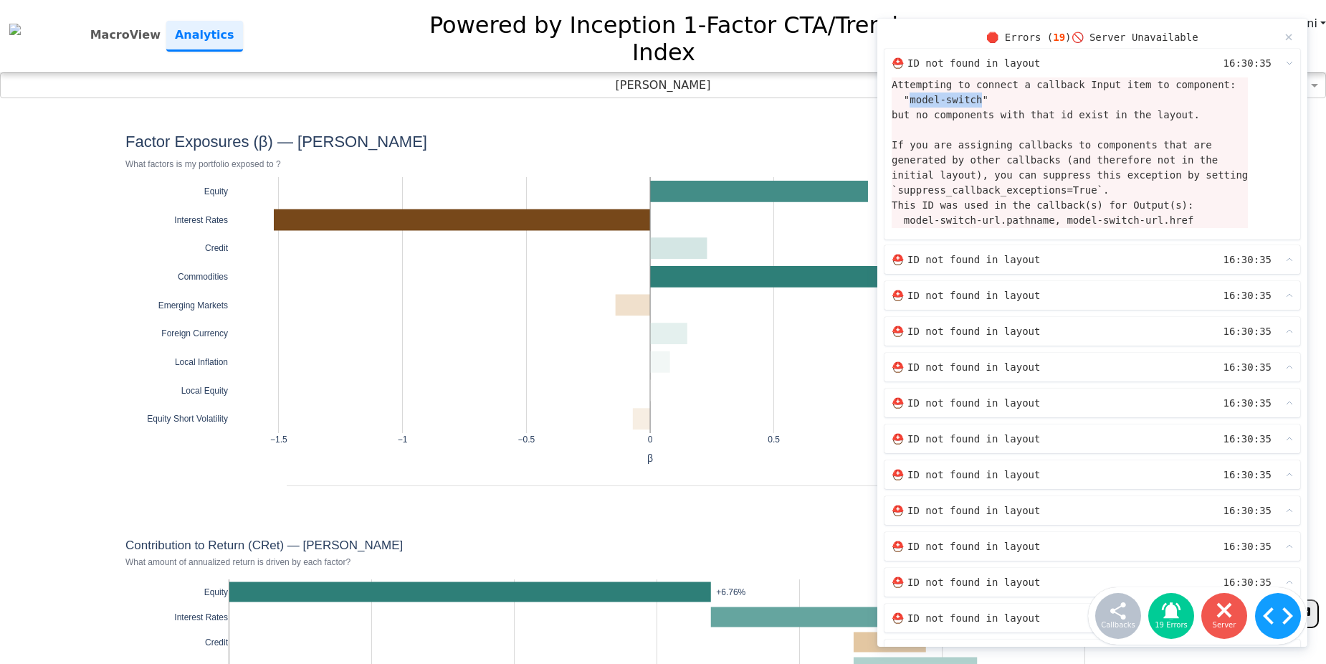
drag, startPoint x: 974, startPoint y: 100, endPoint x: 907, endPoint y: 101, distance: 66.7
click at [907, 101] on div "Attempting to connect a callback Input item to component: "model-switch" but no…" at bounding box center [1070, 152] width 356 height 151
copy div "model-switch"
click at [1285, 39] on div "×" at bounding box center [1289, 37] width 9 height 22
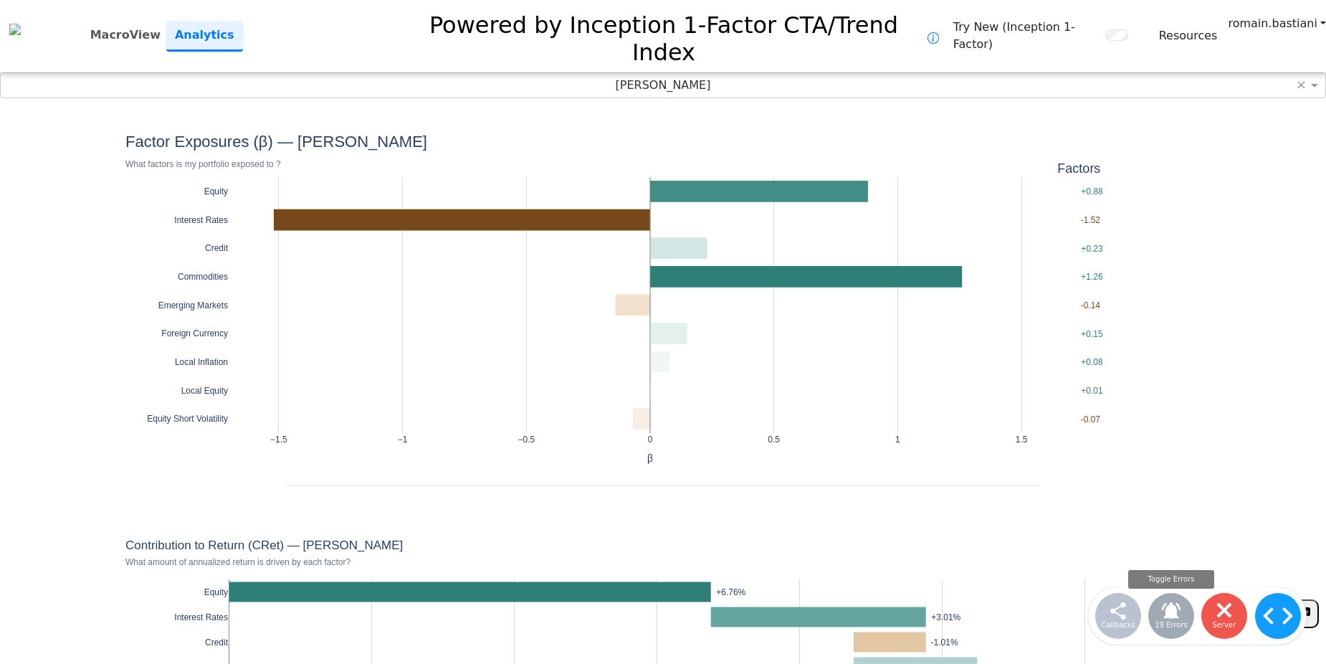
click at [1175, 620] on label "19 Errors" at bounding box center [1171, 624] width 33 height 11
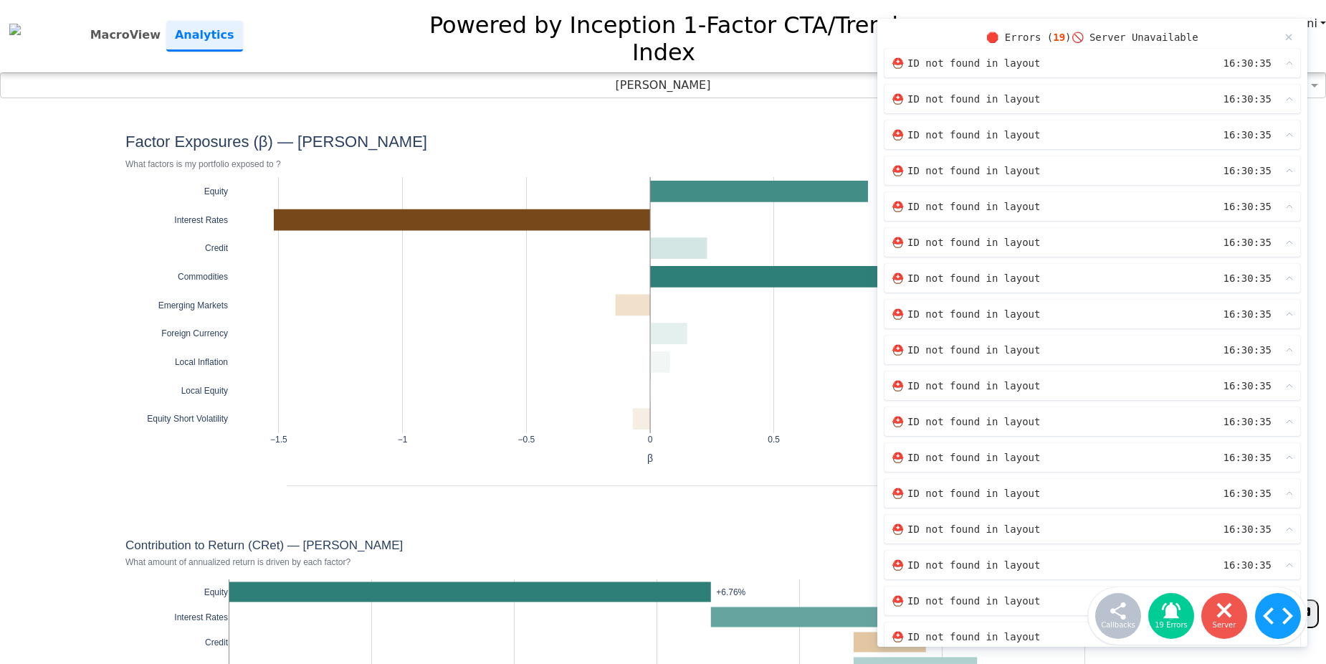
click at [1088, 60] on span "⛑️ ID not found in layout" at bounding box center [1046, 63] width 309 height 14
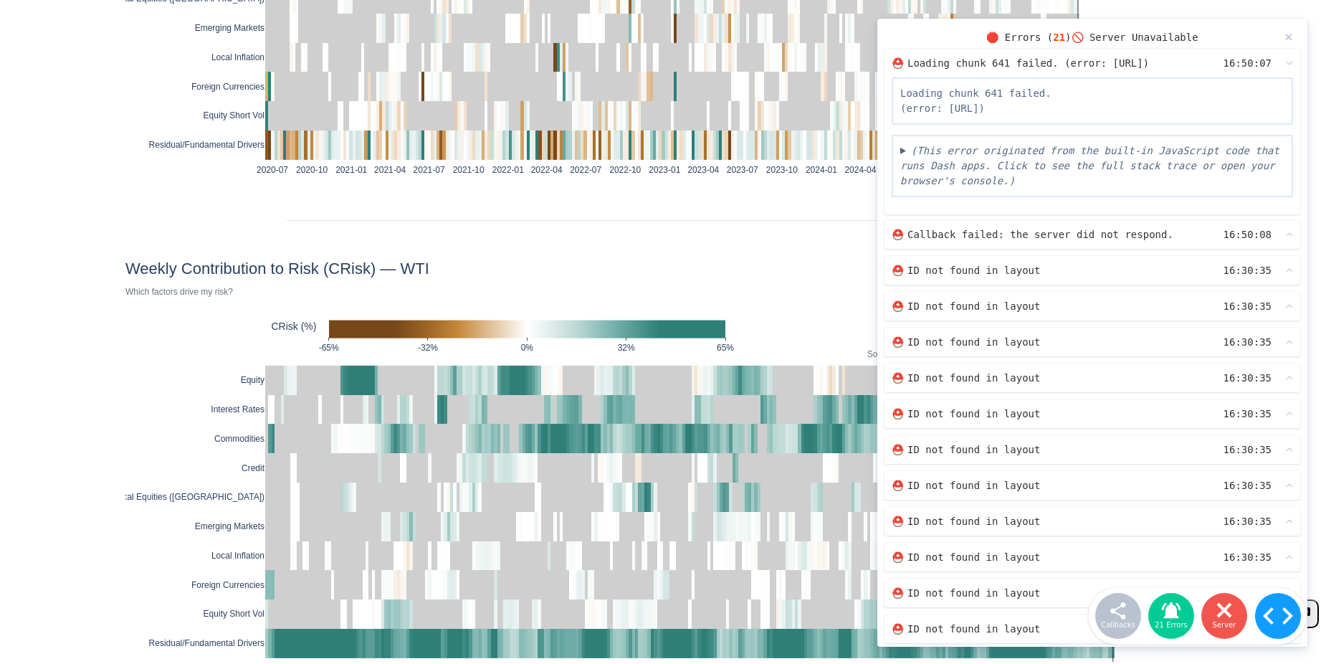
scroll to position [17, 0]
click at [1285, 33] on div "×" at bounding box center [1289, 37] width 9 height 22
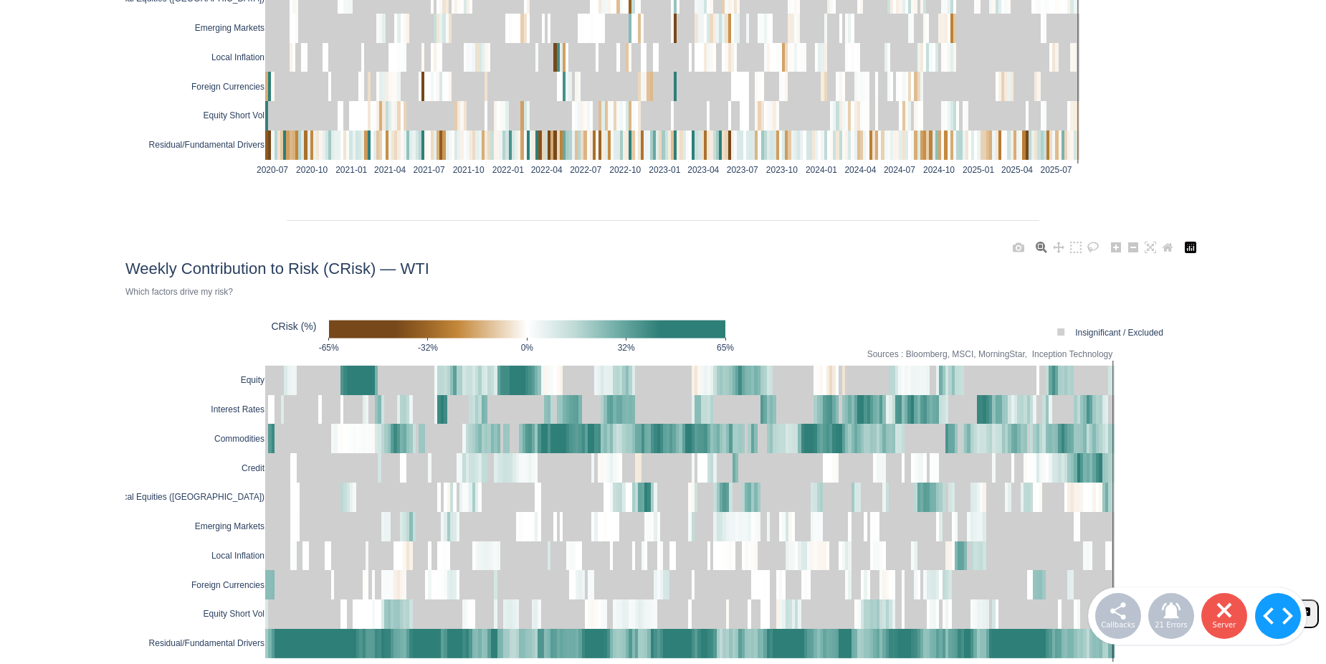
drag, startPoint x: 888, startPoint y: 220, endPoint x: 748, endPoint y: 218, distance: 140.5
click at [748, 235] on div "2020-07 2020-10 2021-01 2021-04 2021-07 2021-10 2022-01 2022-04 2022-07 2022-10…" at bounding box center [662, 462] width 1075 height 455
drag, startPoint x: 748, startPoint y: 218, endPoint x: 558, endPoint y: 214, distance: 190.0
click at [558, 235] on div "2020-07 2020-10 2021-01 2021-04 2021-07 2021-10 2022-01 2022-04 2022-07 2022-10…" at bounding box center [662, 462] width 1075 height 455
drag, startPoint x: 558, startPoint y: 214, endPoint x: 420, endPoint y: 204, distance: 138.0
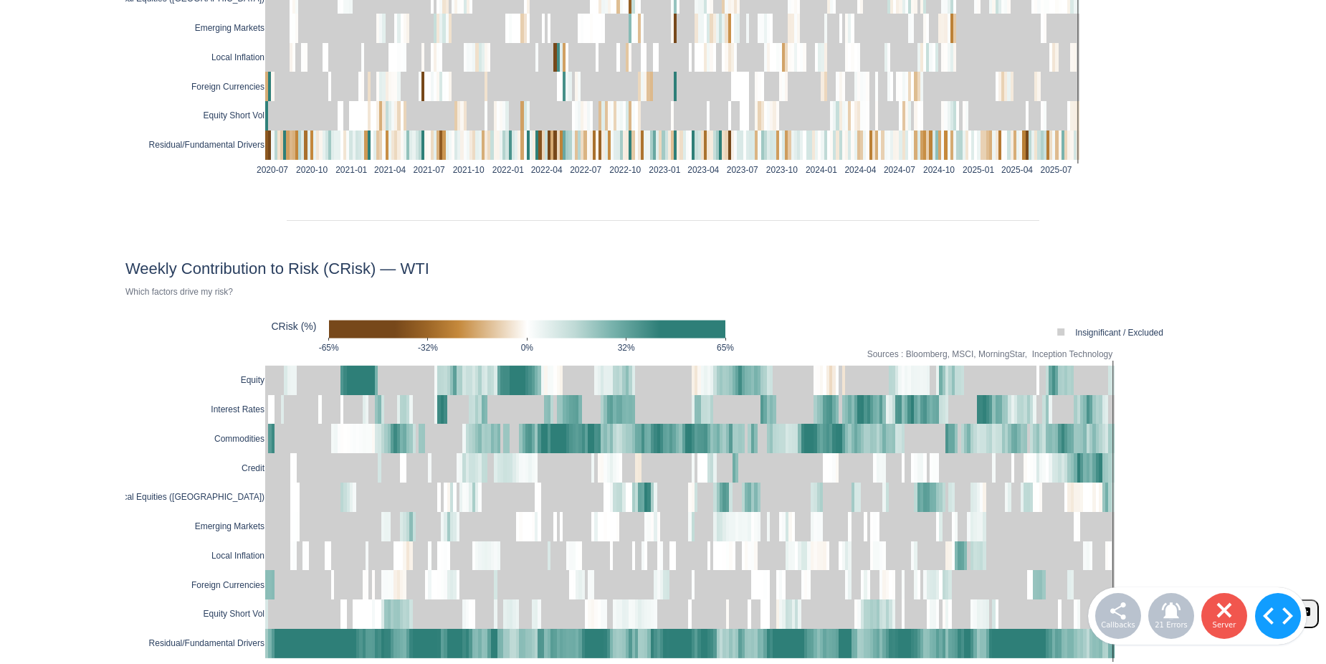
drag, startPoint x: 420, startPoint y: 204, endPoint x: 378, endPoint y: 201, distance: 42.4
drag, startPoint x: 695, startPoint y: 189, endPoint x: 601, endPoint y: 192, distance: 94.7
click at [601, 220] on div at bounding box center [663, 220] width 753 height 1
